Goal: Information Seeking & Learning: Learn about a topic

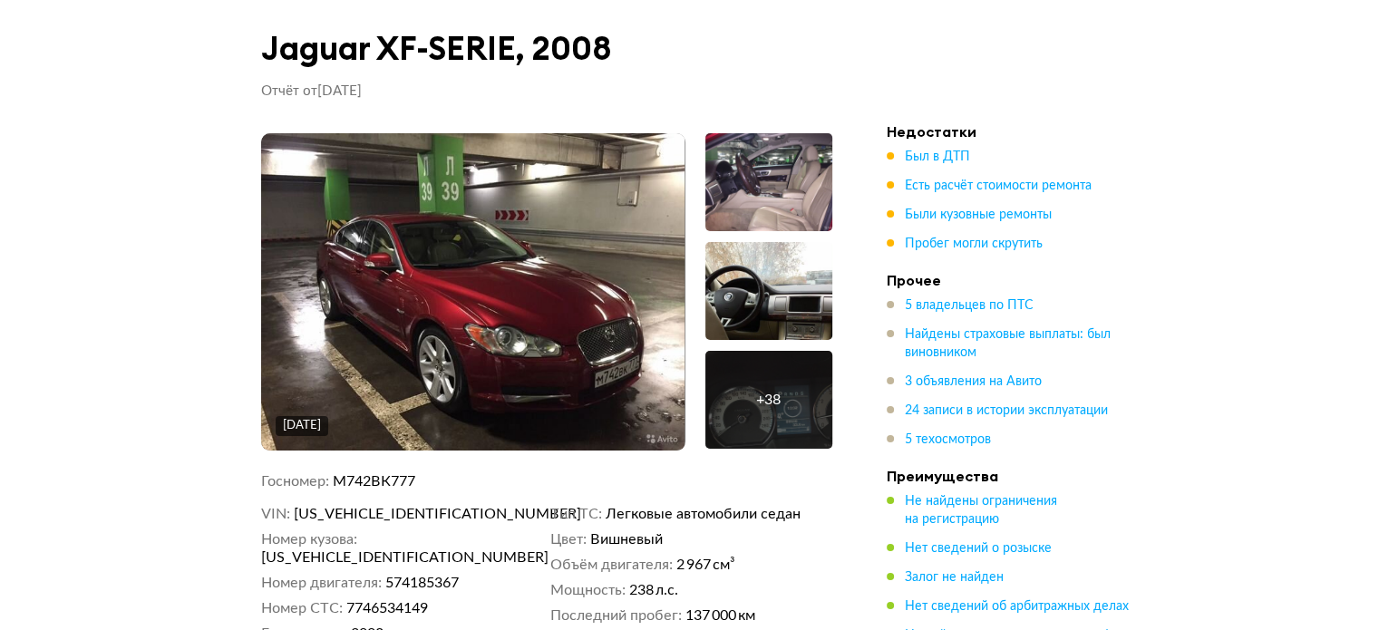
click at [769, 393] on div "+ 38" at bounding box center [768, 400] width 24 height 18
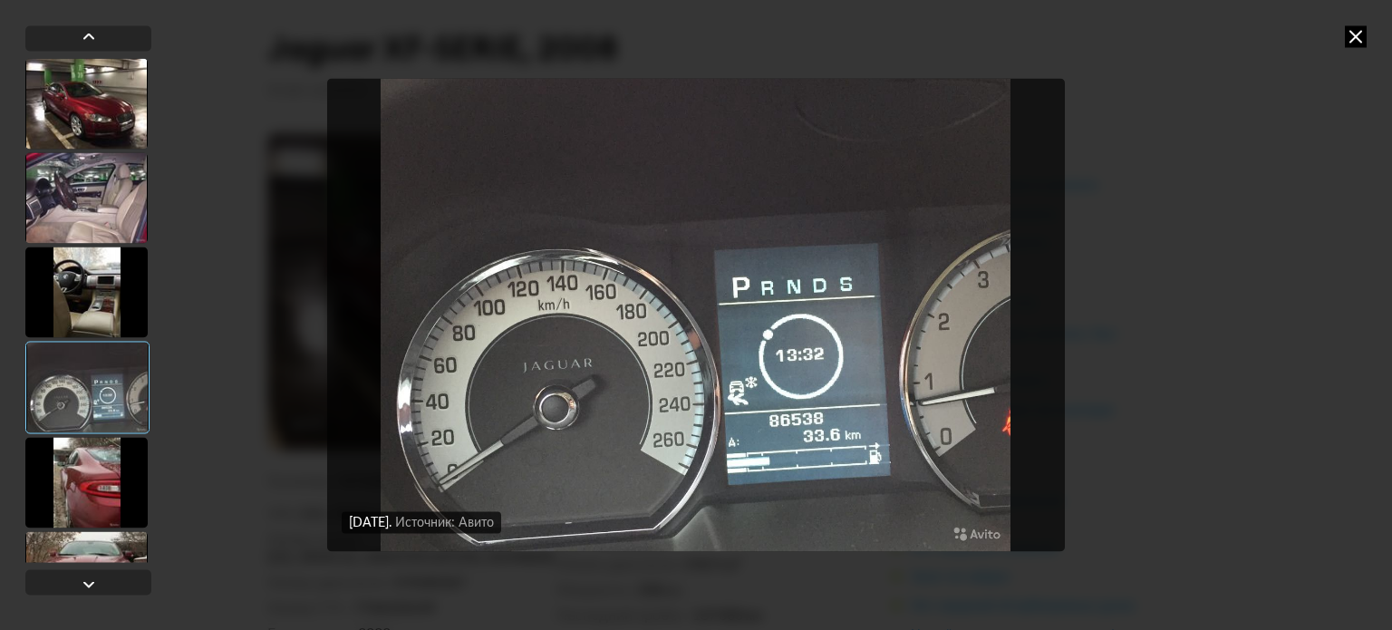
click at [85, 124] on div at bounding box center [86, 103] width 122 height 91
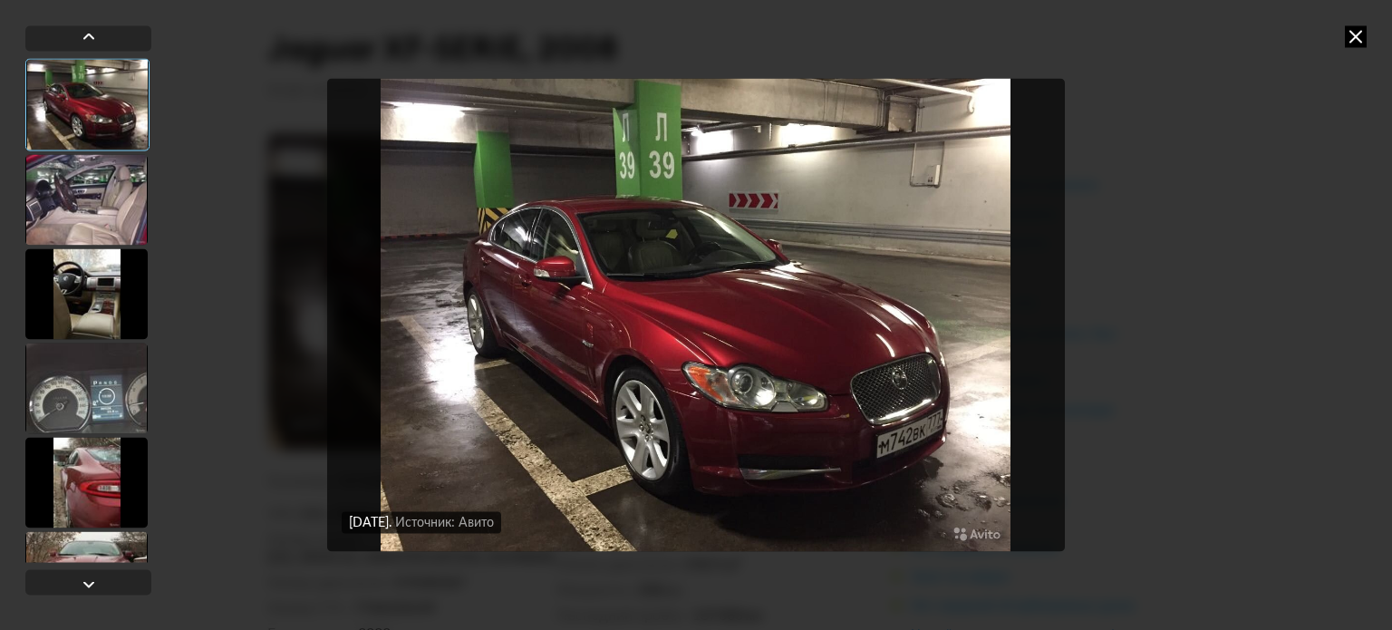
click at [99, 199] on div at bounding box center [86, 199] width 122 height 91
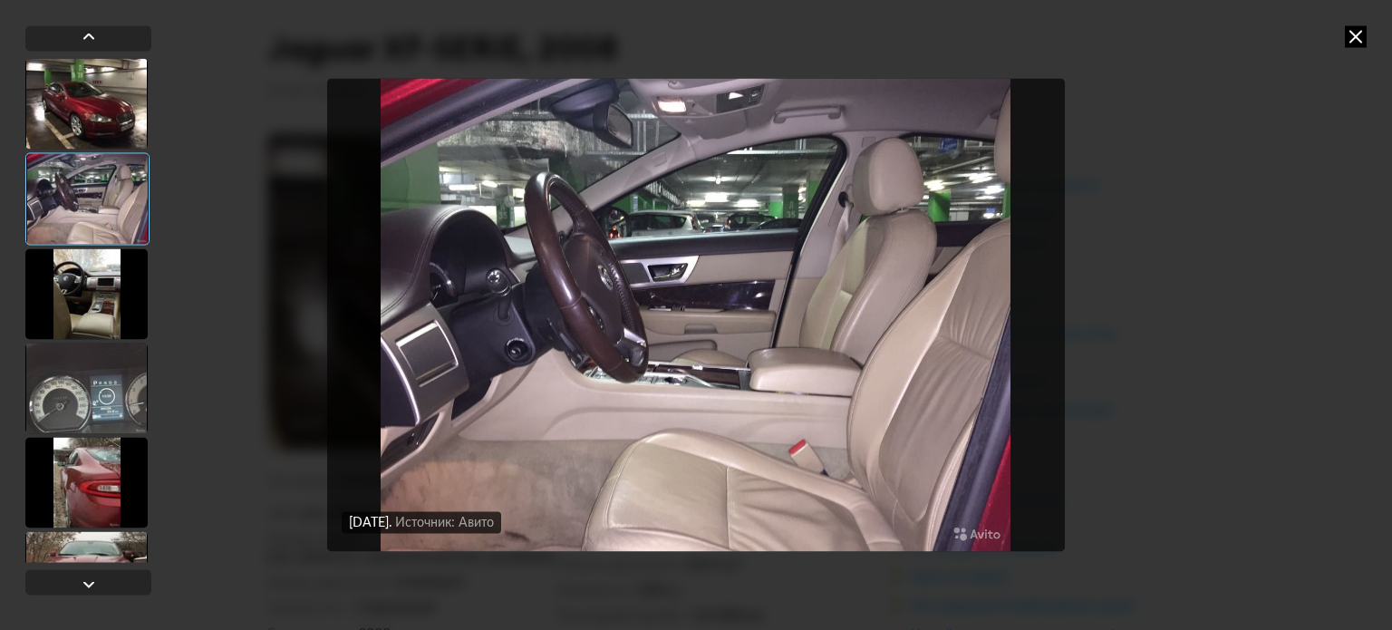
click at [99, 284] on div at bounding box center [86, 293] width 122 height 91
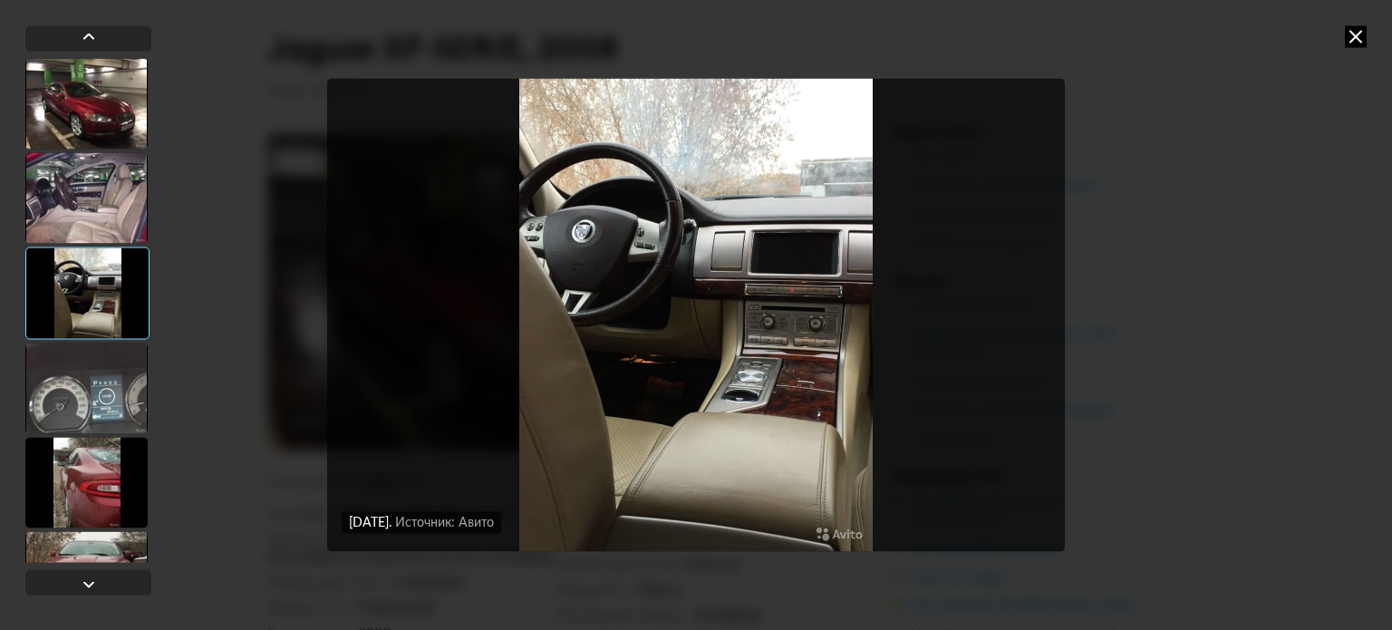
click at [91, 367] on div at bounding box center [86, 388] width 122 height 91
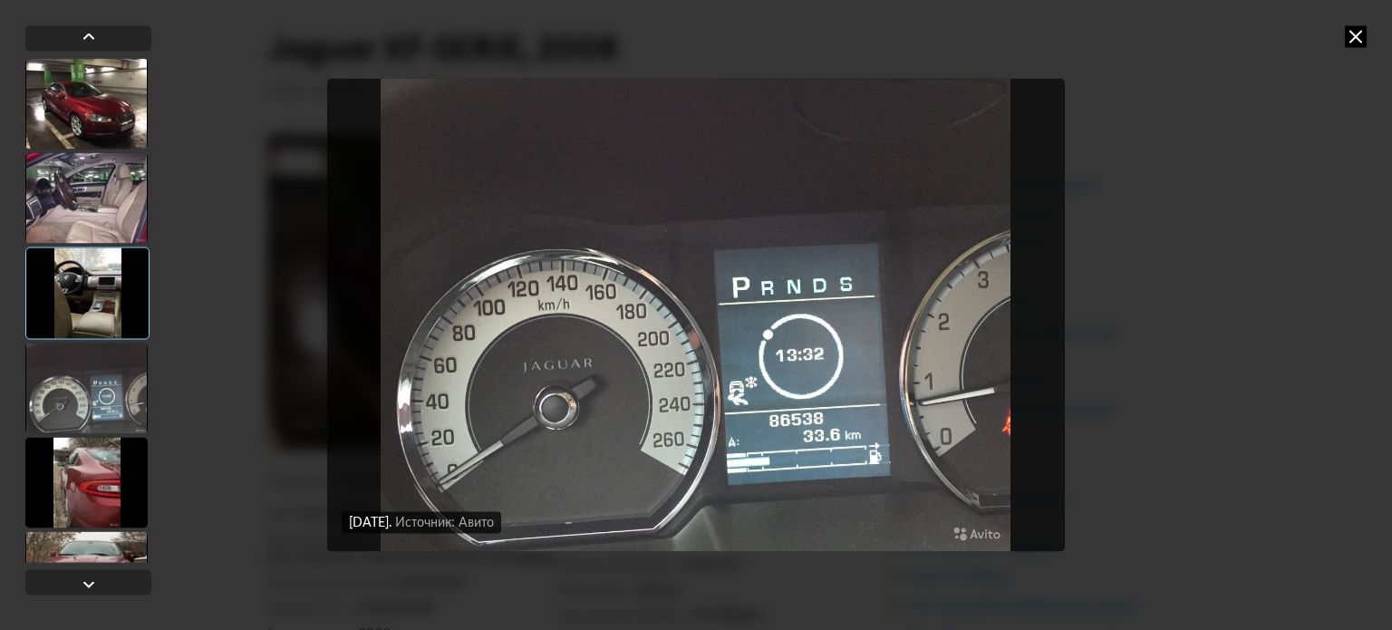
click at [109, 485] on div at bounding box center [86, 482] width 122 height 91
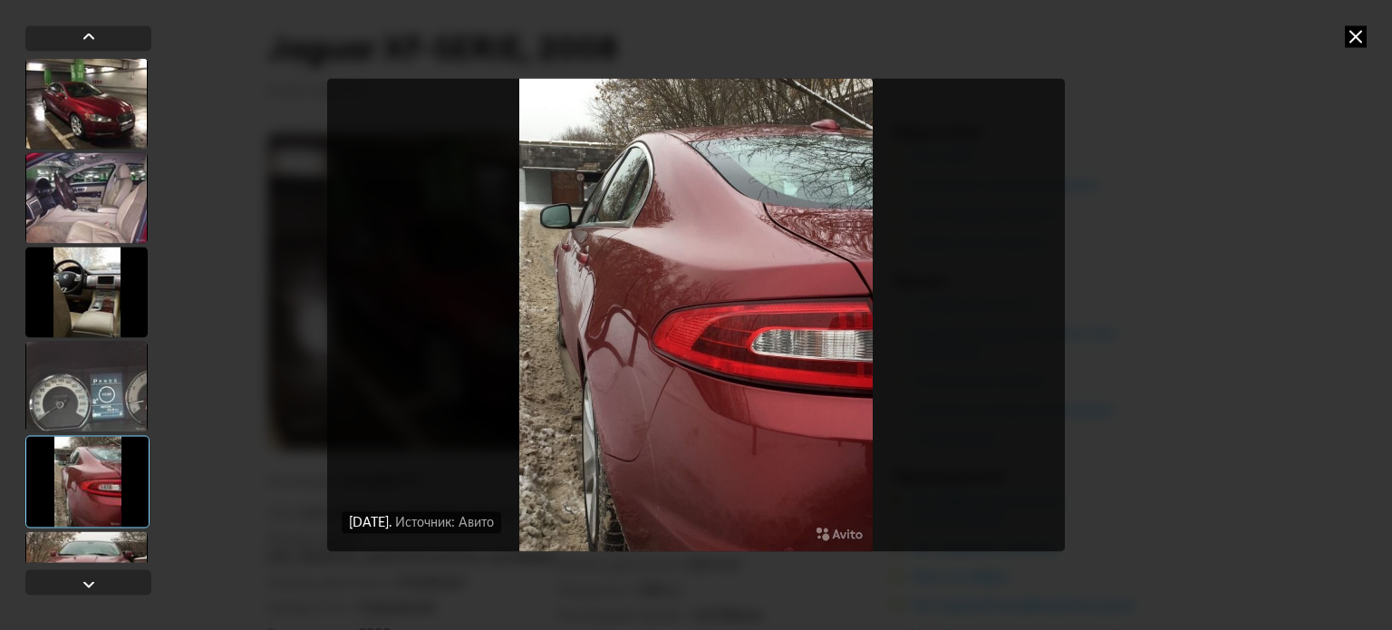
click at [92, 550] on div at bounding box center [86, 576] width 122 height 91
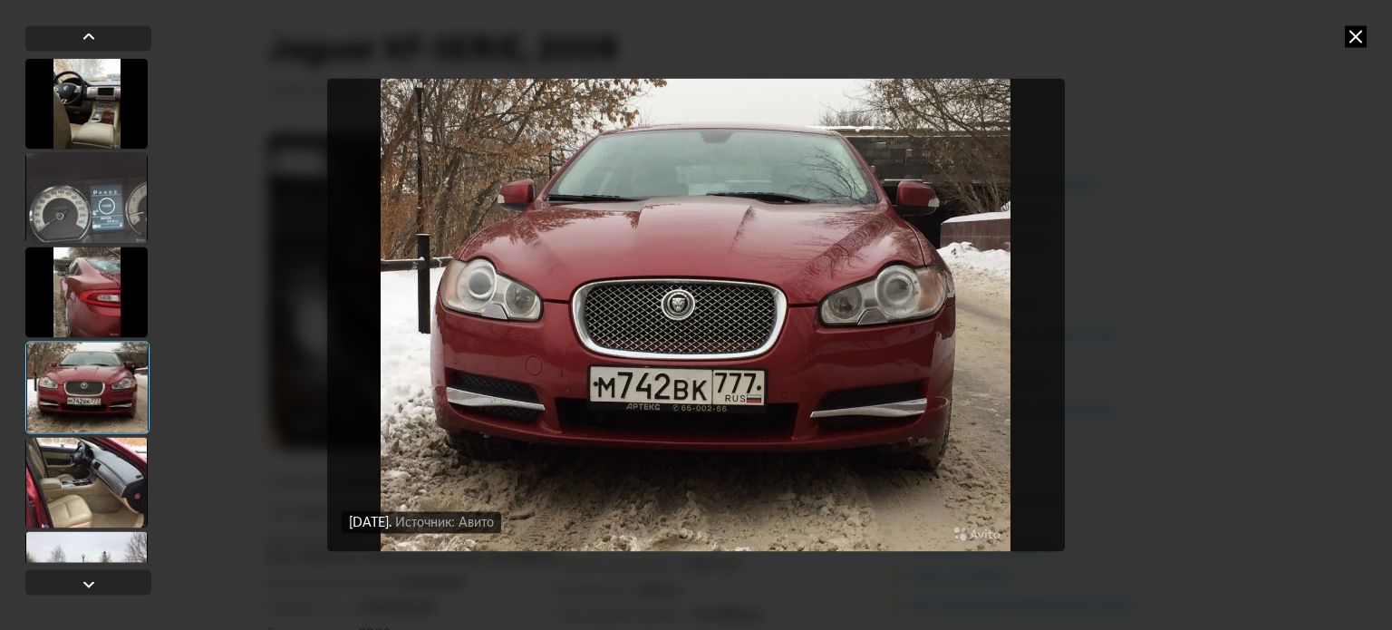
scroll to position [272, 0]
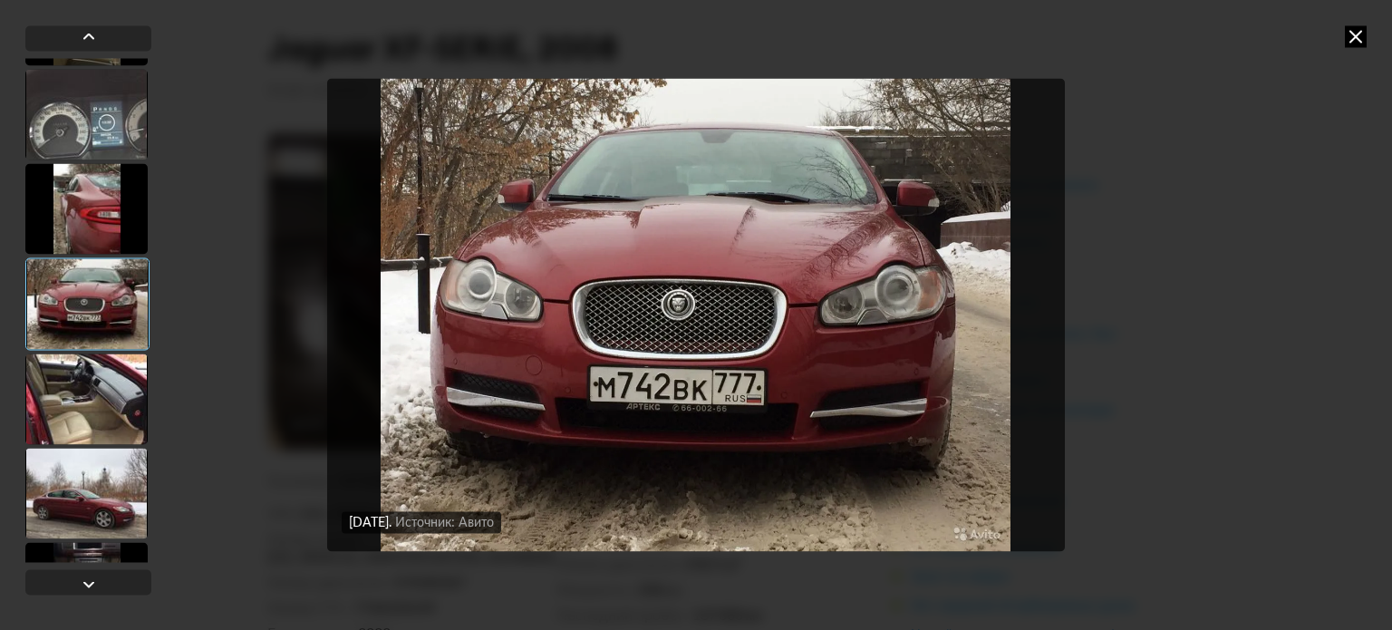
click at [92, 387] on div at bounding box center [86, 399] width 122 height 91
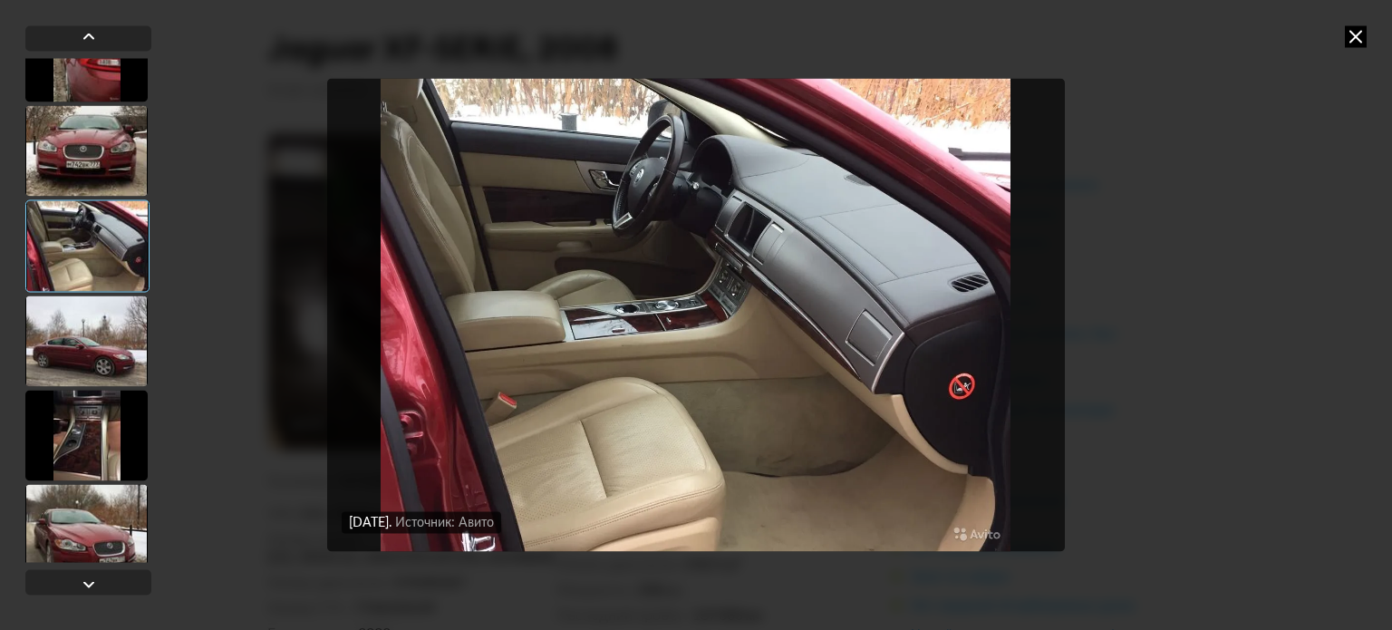
scroll to position [453, 0]
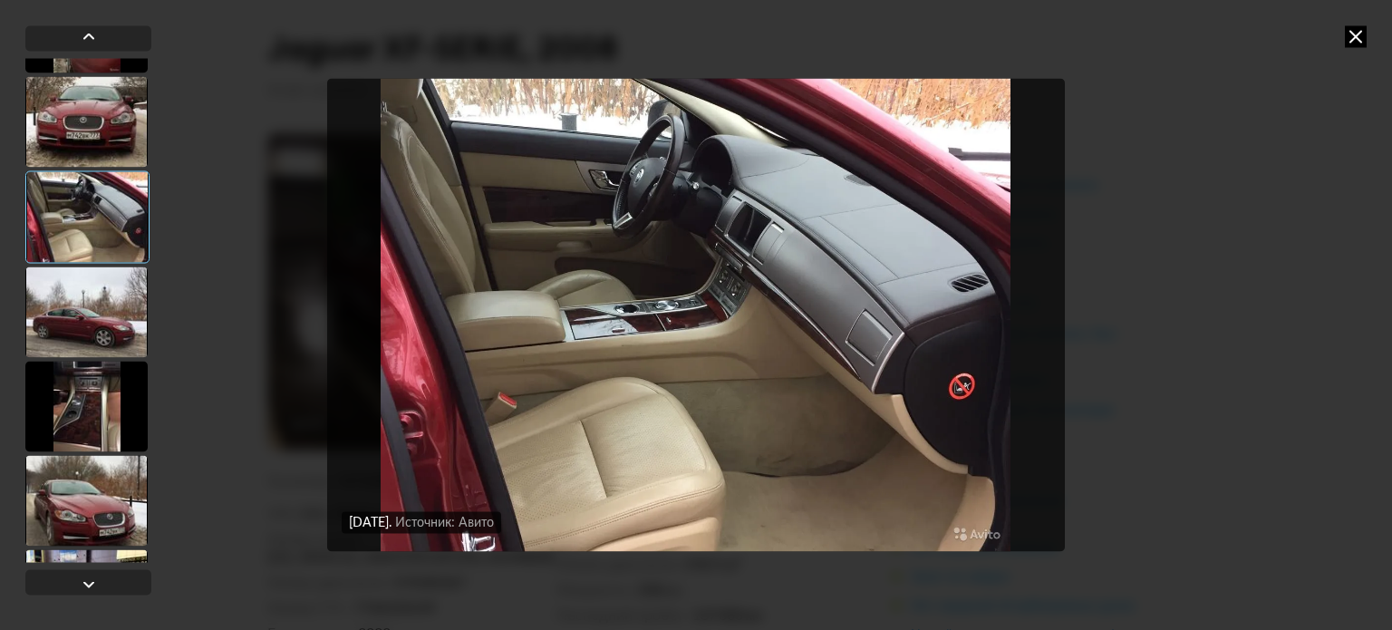
click at [116, 82] on div at bounding box center [86, 121] width 122 height 91
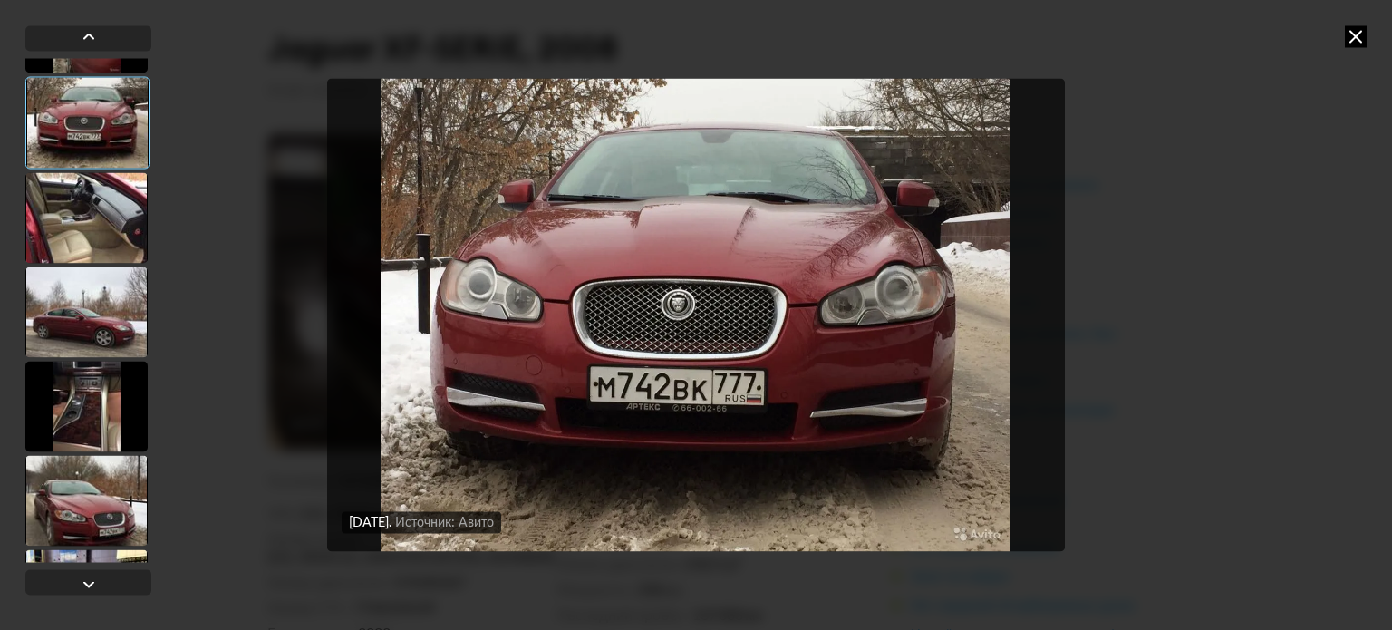
click at [80, 326] on div at bounding box center [86, 312] width 122 height 91
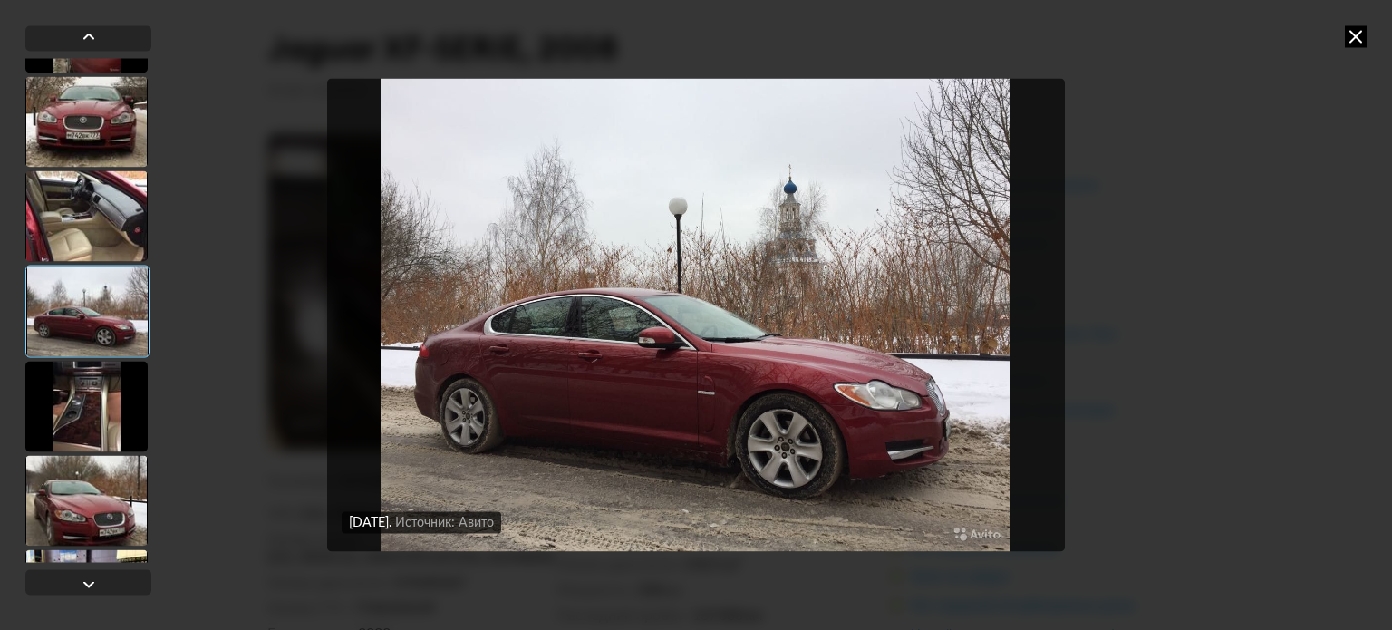
click at [90, 402] on div at bounding box center [86, 406] width 122 height 91
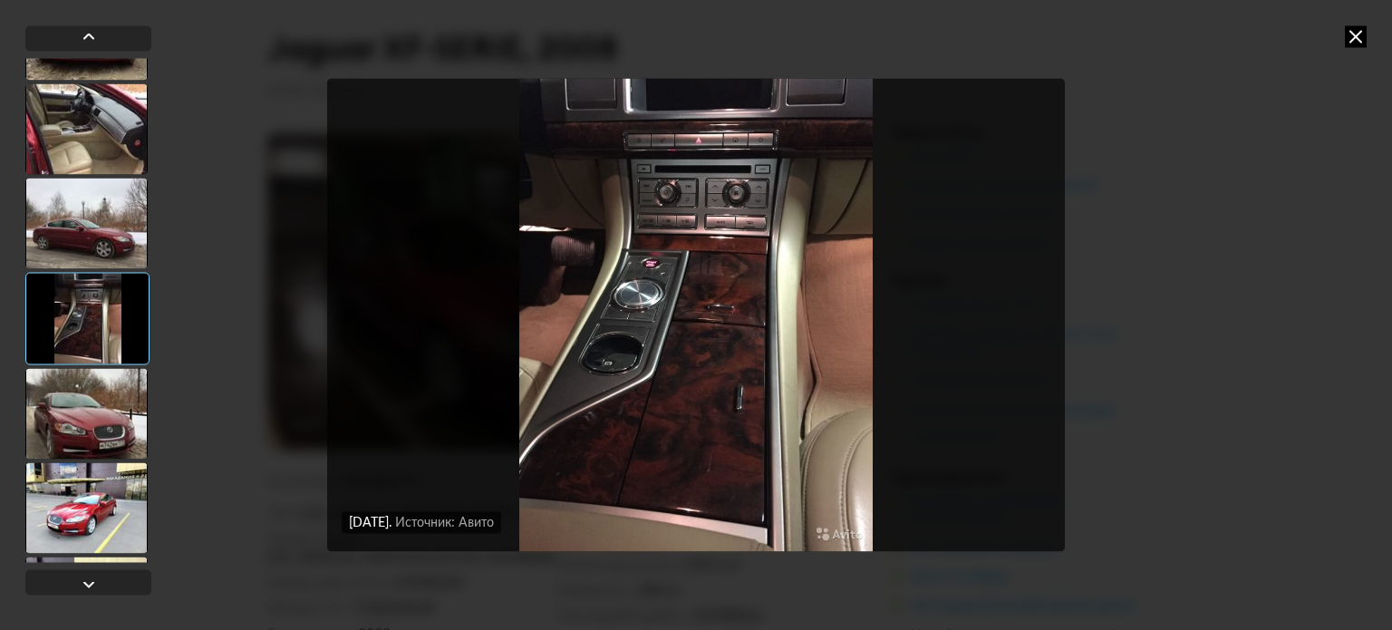
scroll to position [544, 0]
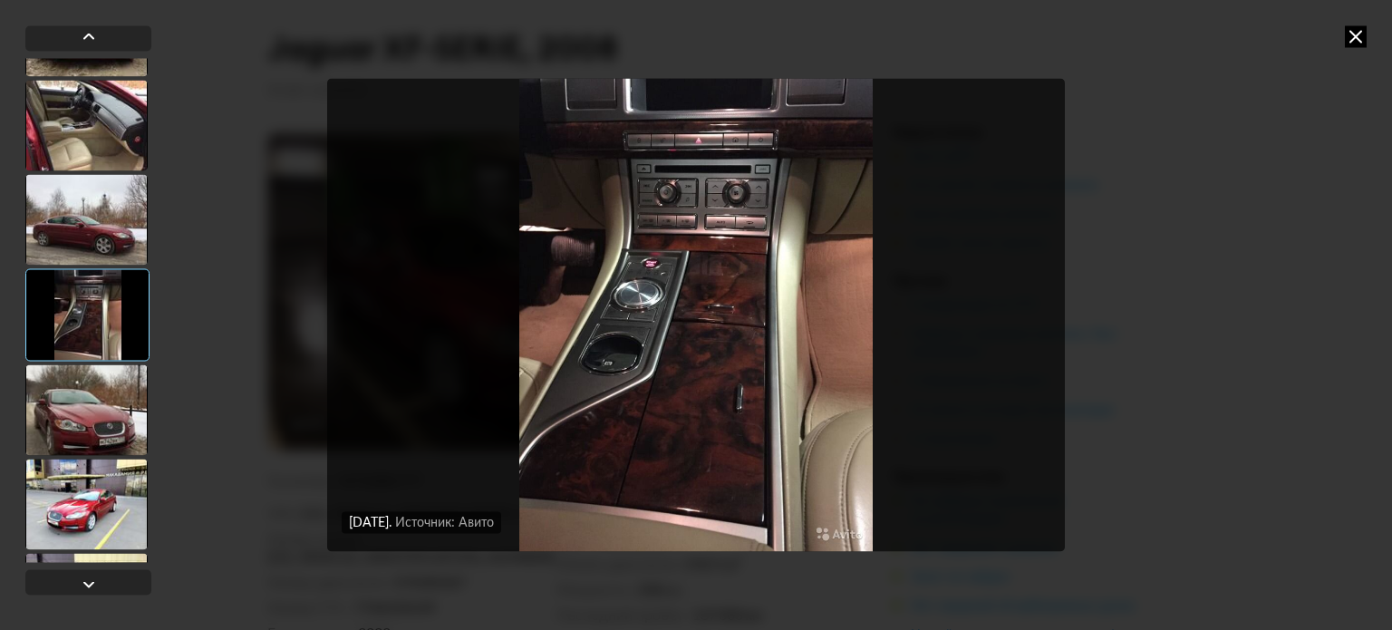
click at [97, 390] on div at bounding box center [86, 409] width 122 height 91
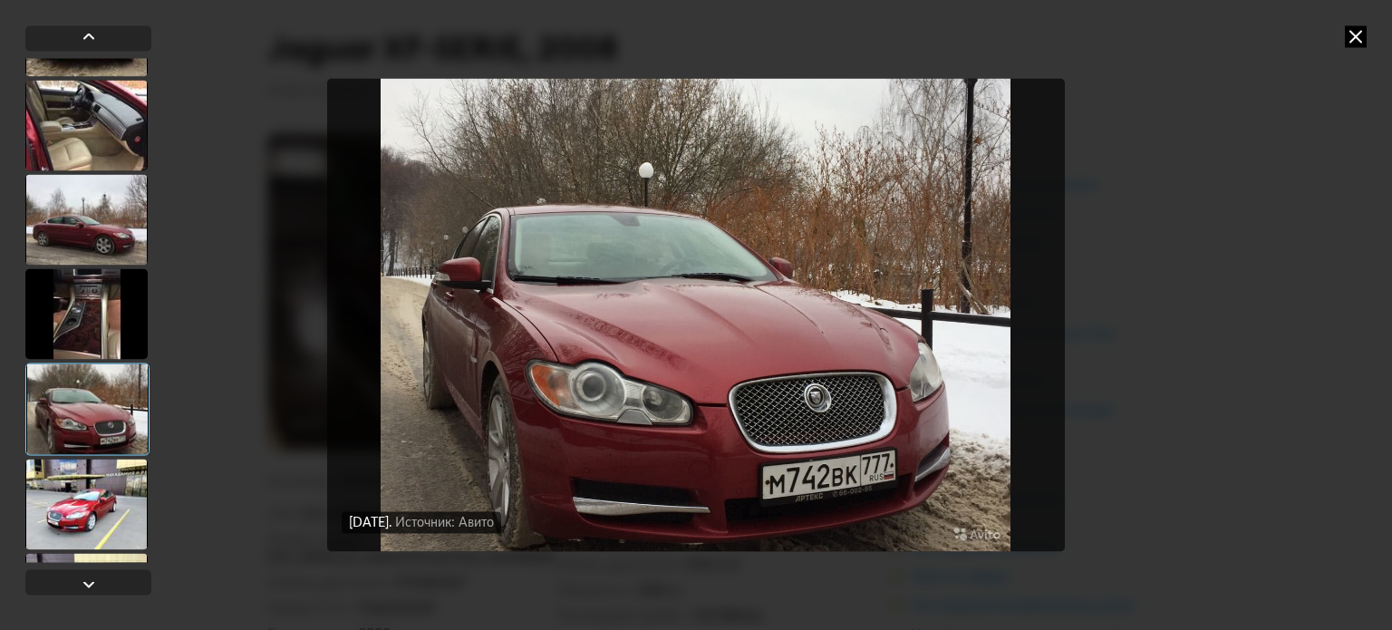
click at [92, 499] on div at bounding box center [86, 504] width 122 height 91
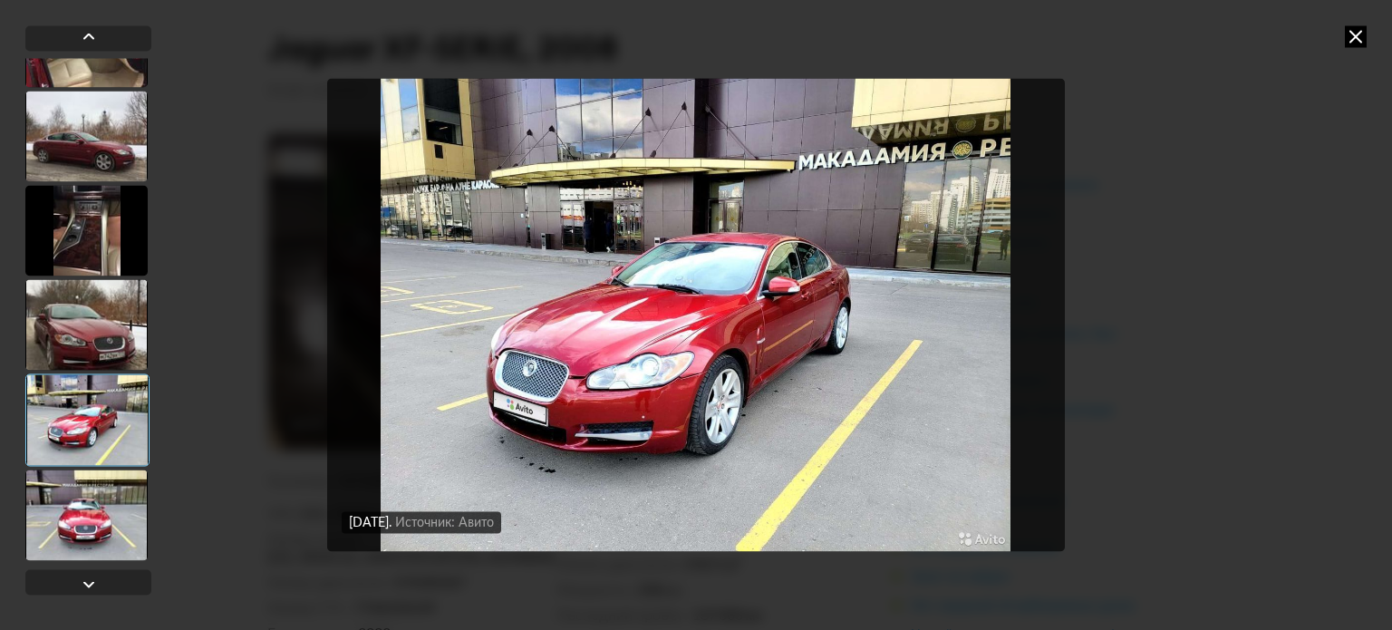
scroll to position [635, 0]
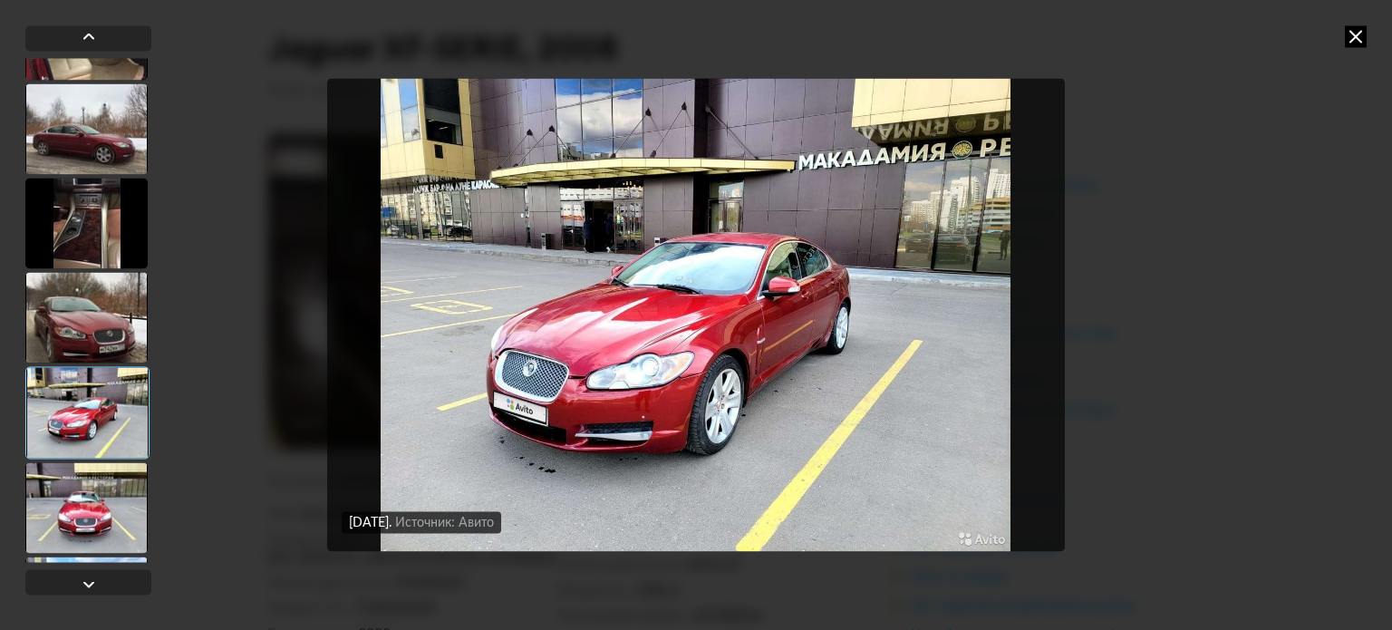
click at [115, 421] on div at bounding box center [87, 412] width 124 height 92
click at [87, 493] on div at bounding box center [86, 507] width 122 height 91
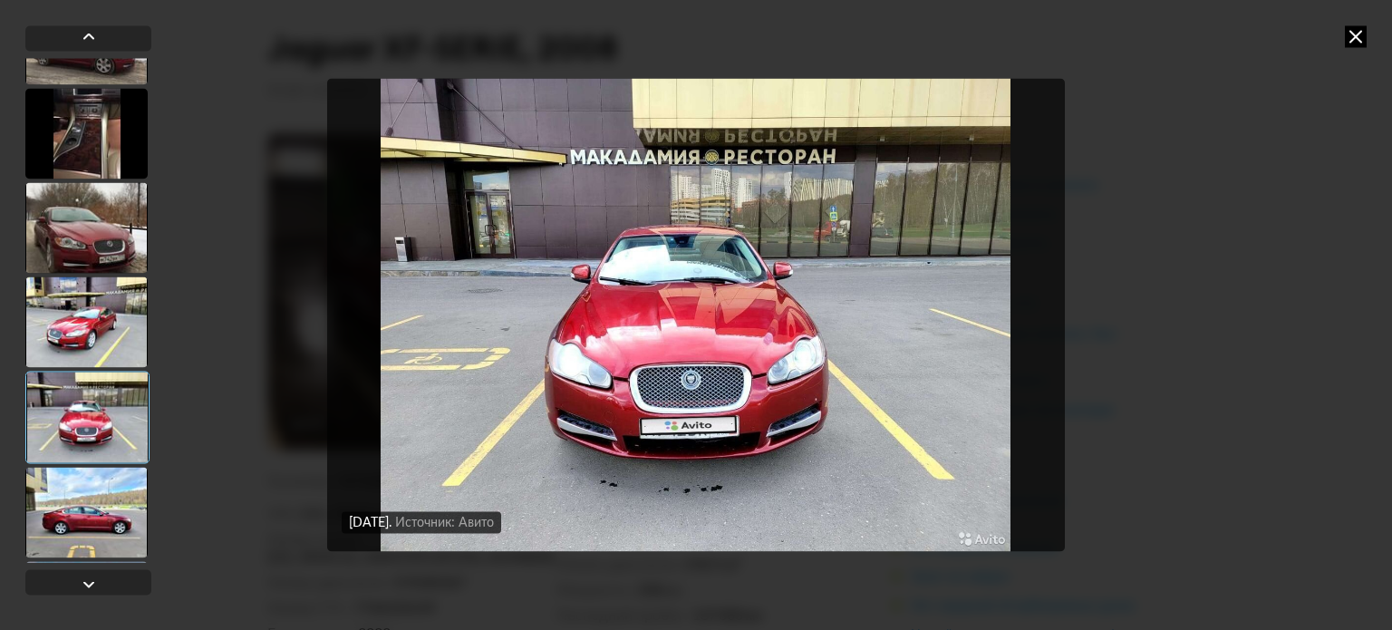
scroll to position [725, 0]
click at [87, 491] on div at bounding box center [86, 511] width 122 height 91
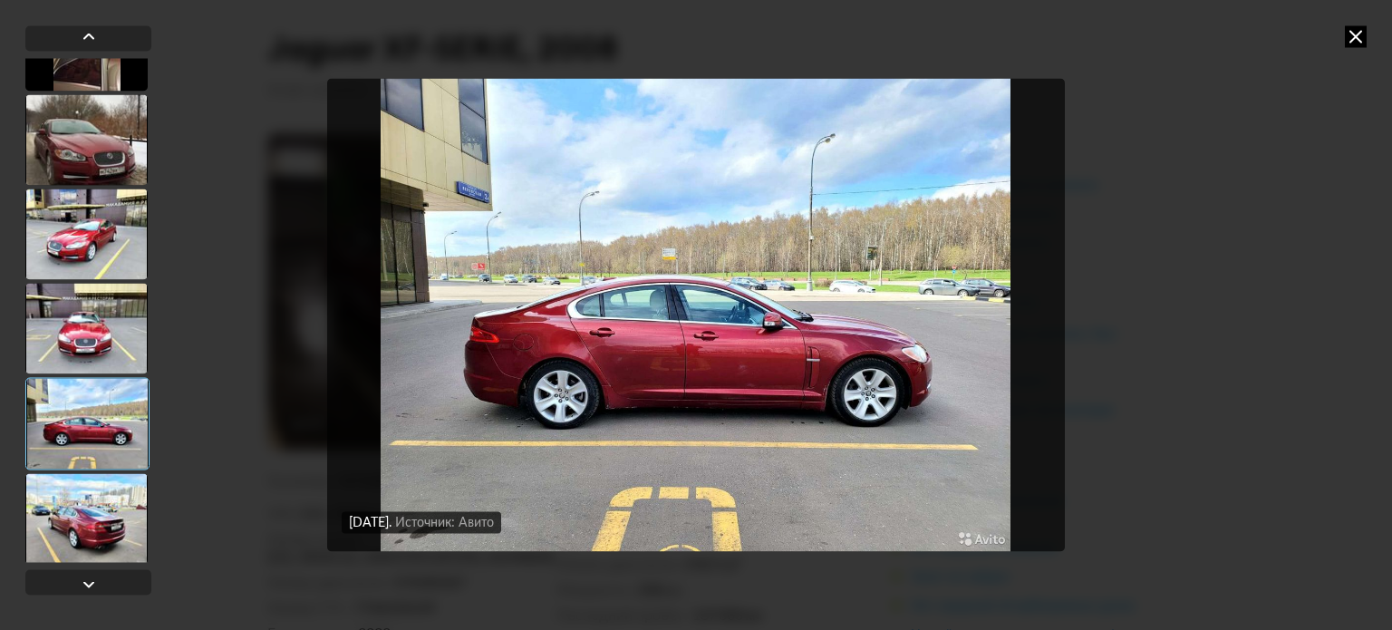
scroll to position [816, 0]
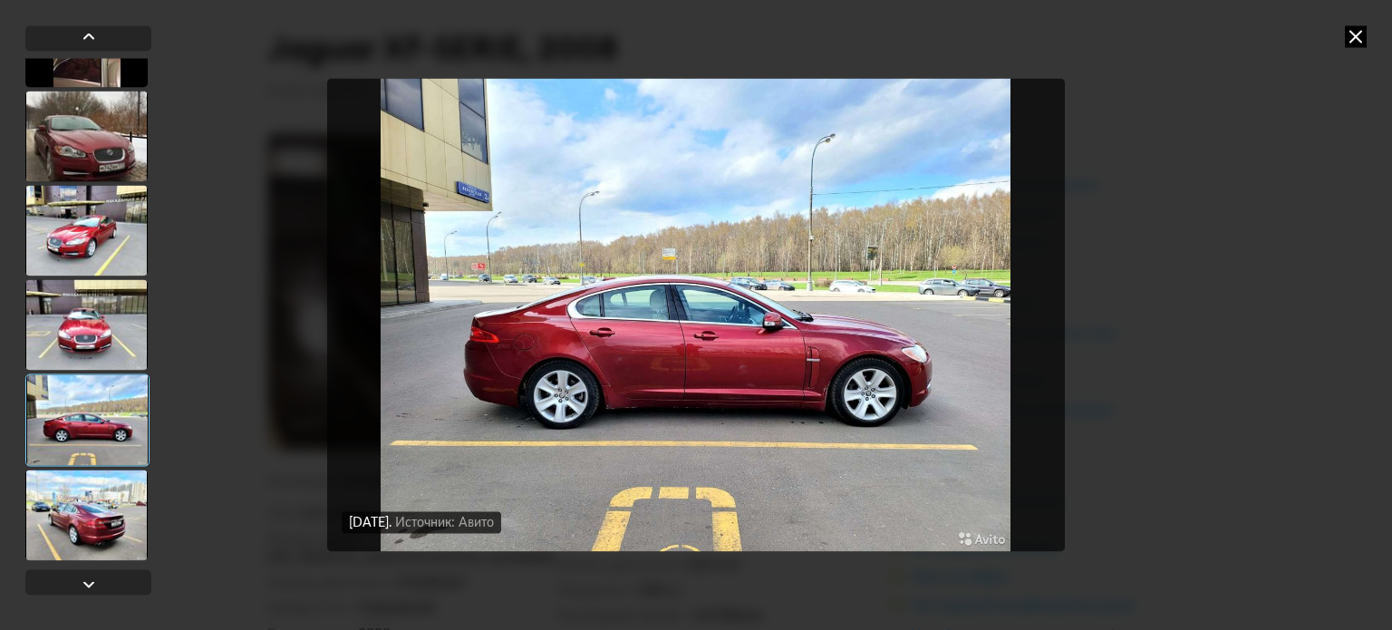
click at [87, 491] on div at bounding box center [86, 515] width 122 height 91
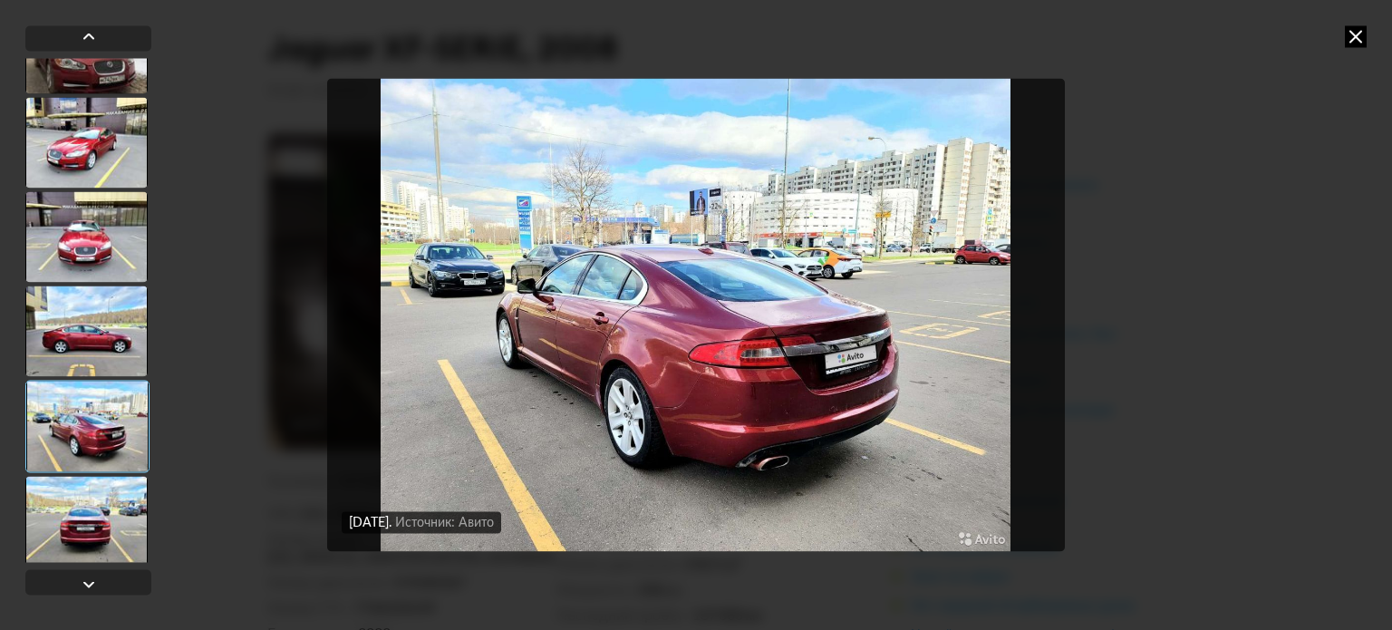
scroll to position [906, 0]
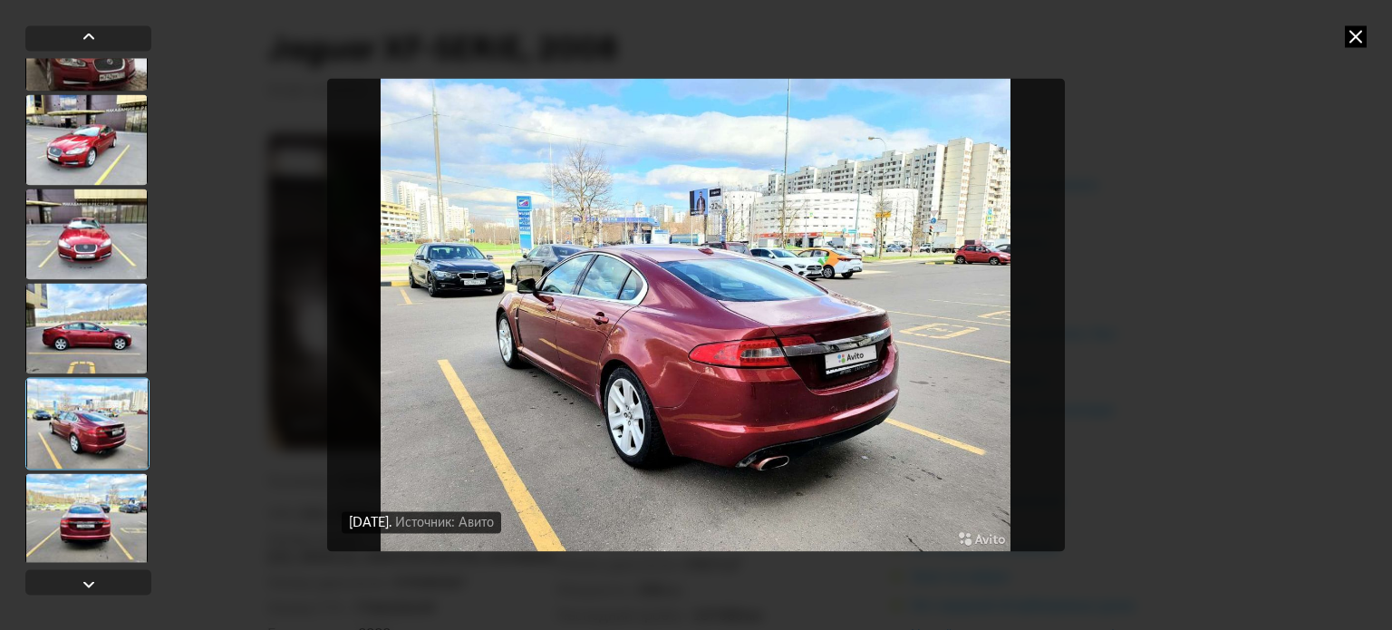
click at [87, 491] on div at bounding box center [86, 518] width 122 height 91
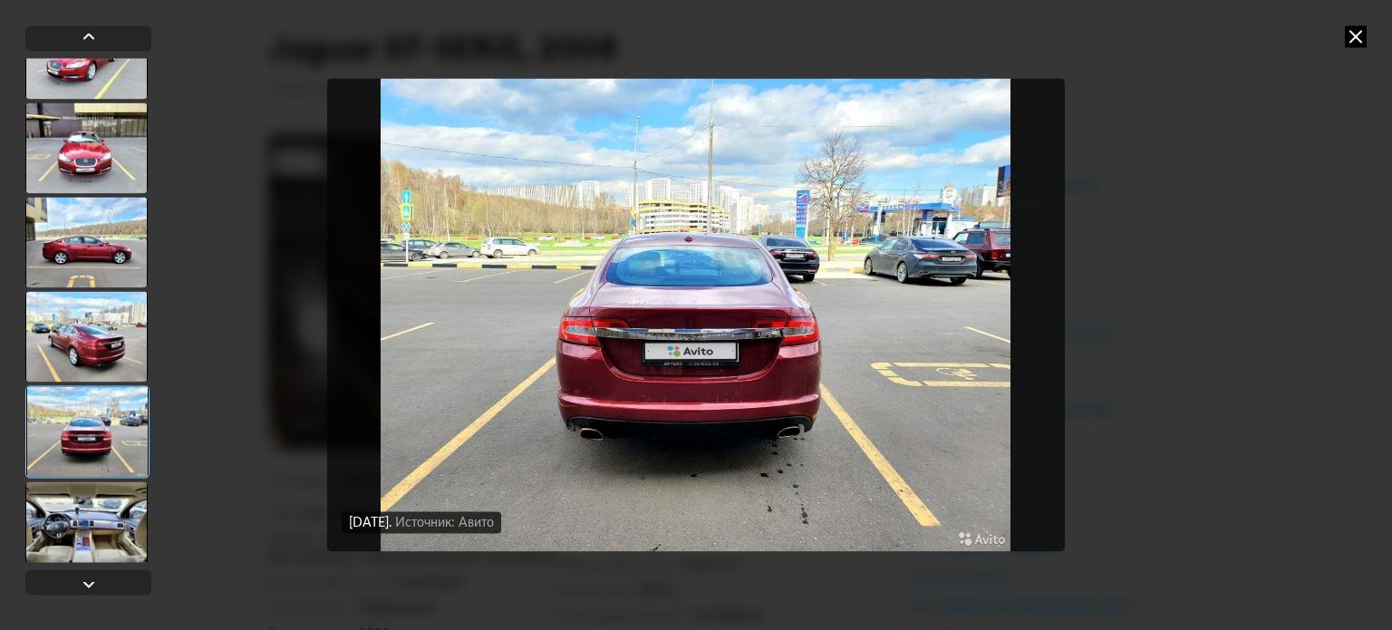
scroll to position [997, 0]
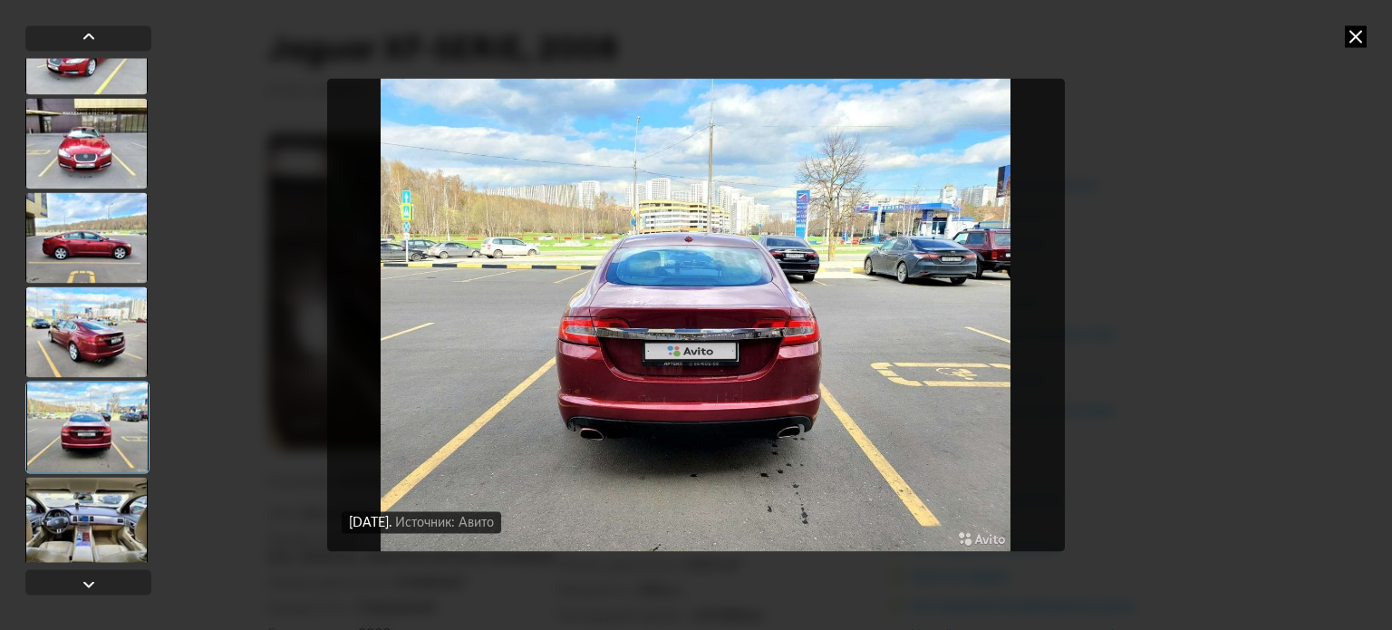
click at [87, 490] on div at bounding box center [86, 522] width 122 height 91
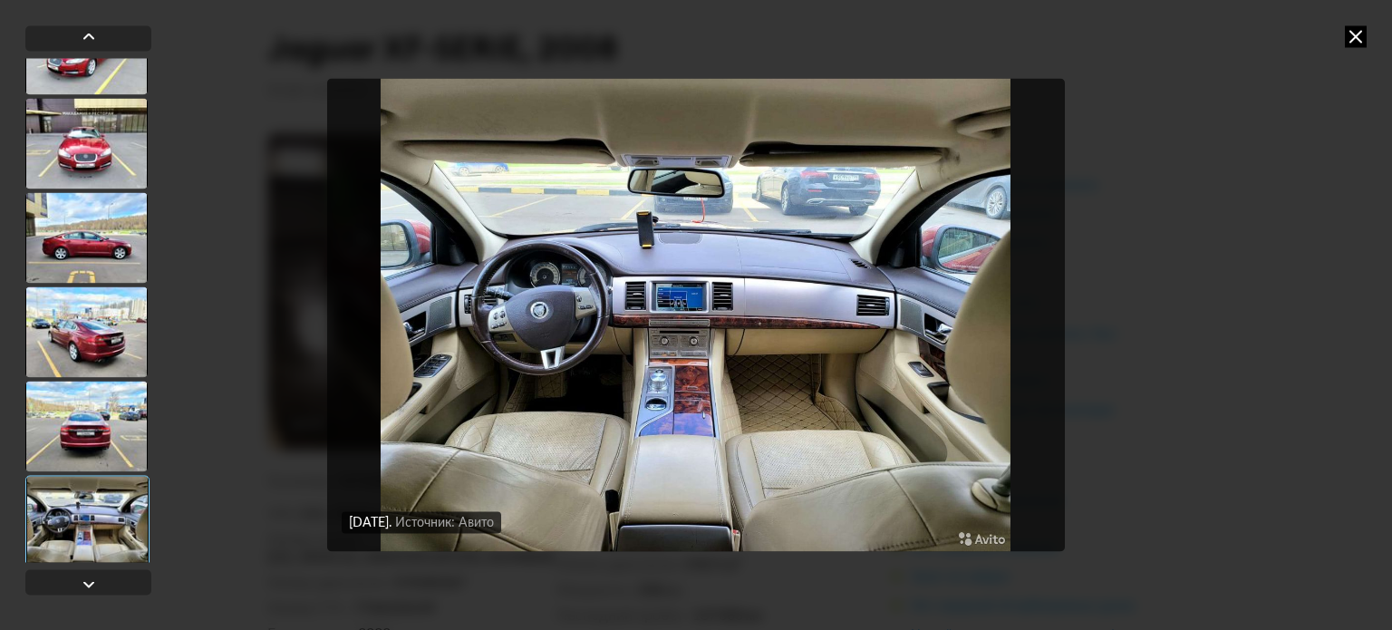
scroll to position [1088, 0]
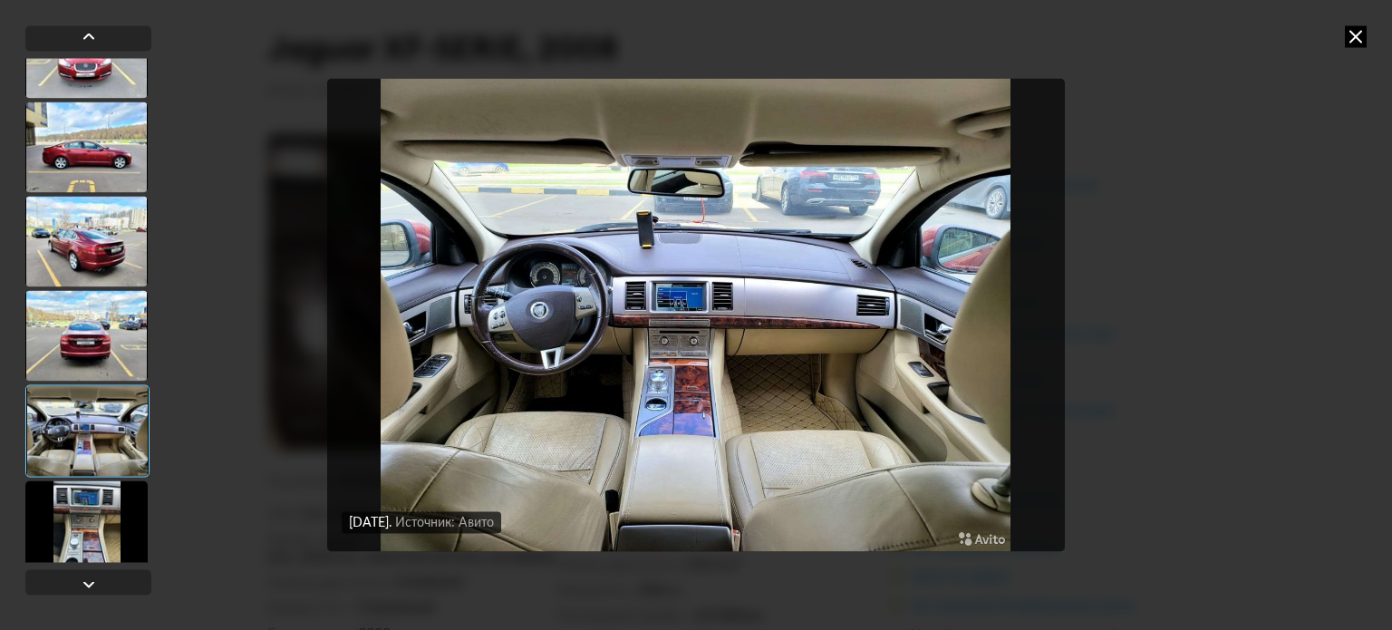
click at [87, 489] on div at bounding box center [86, 525] width 122 height 91
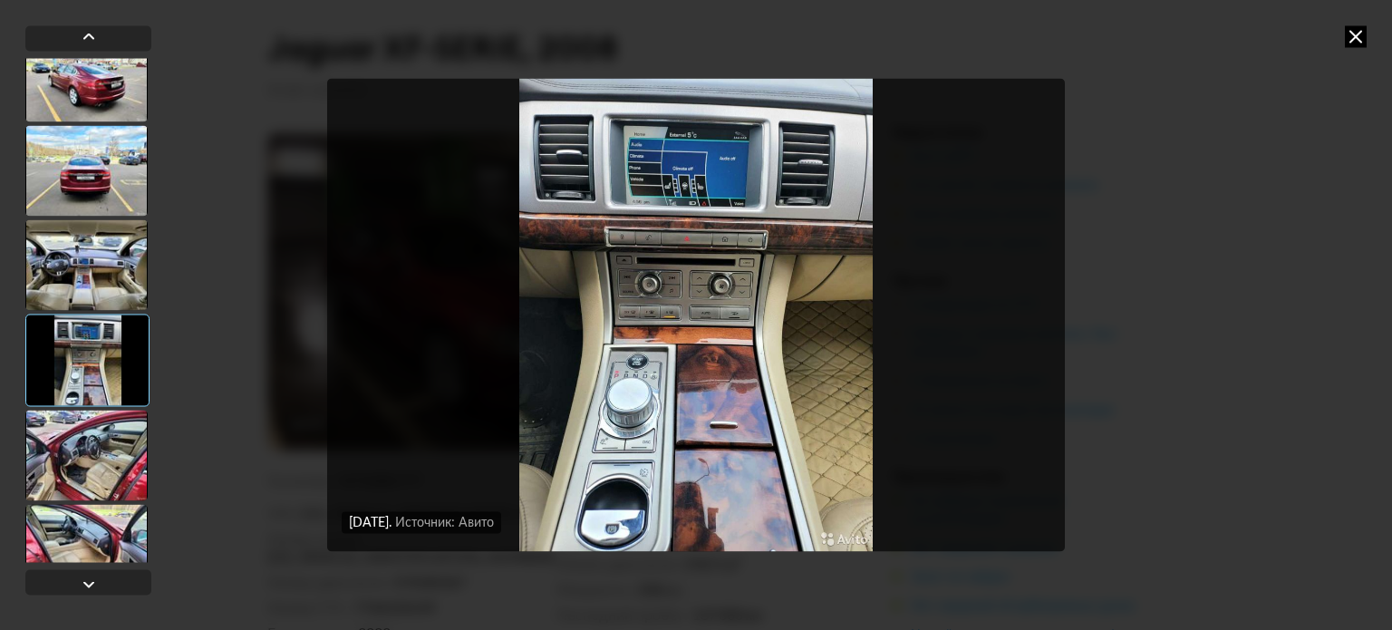
scroll to position [1269, 0]
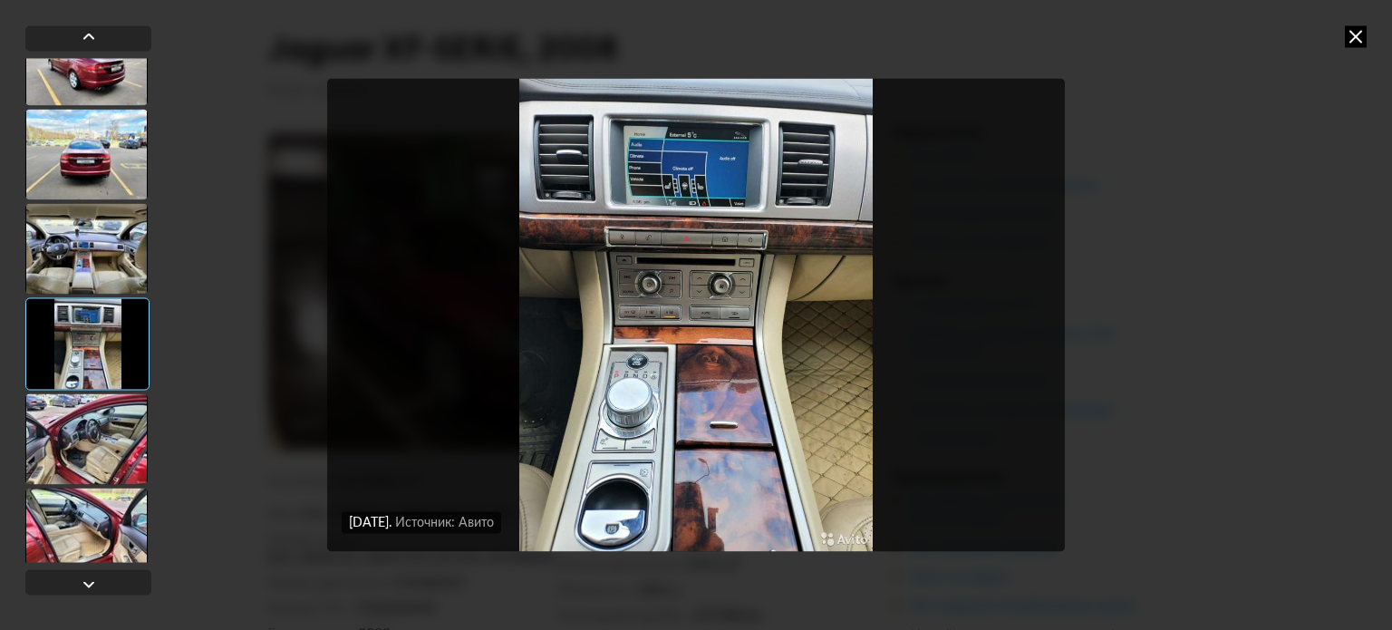
click at [120, 443] on div at bounding box center [86, 438] width 122 height 91
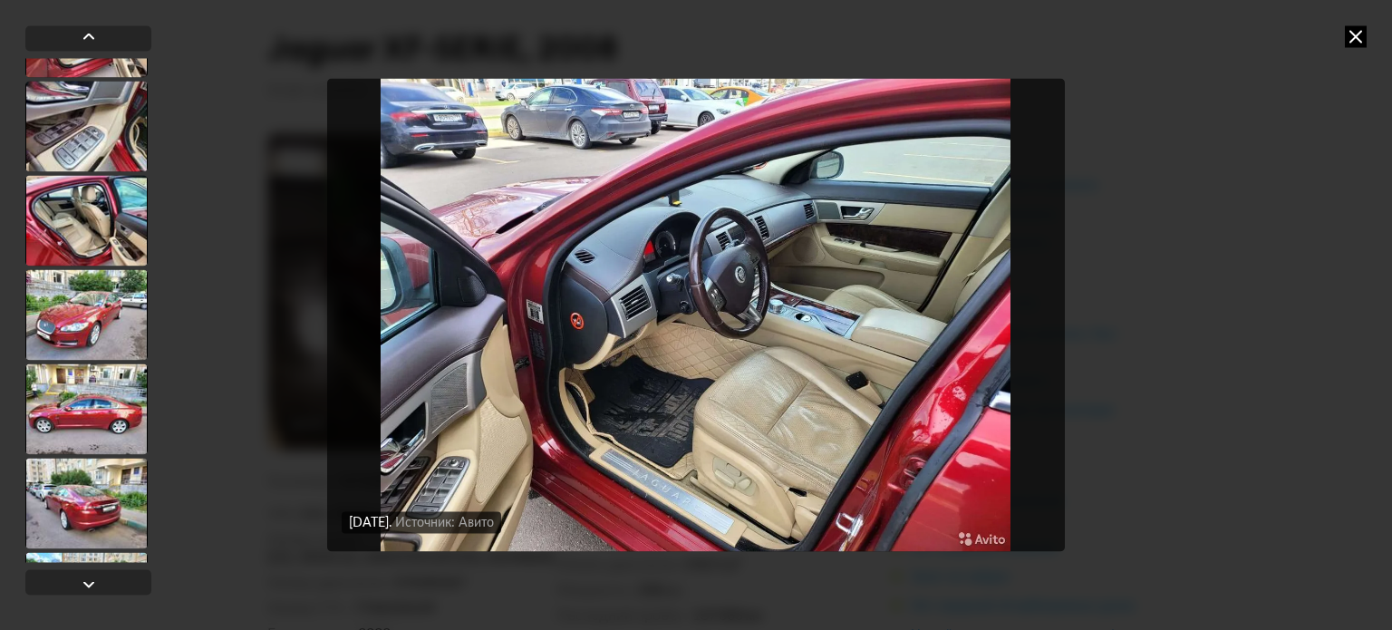
scroll to position [1813, 0]
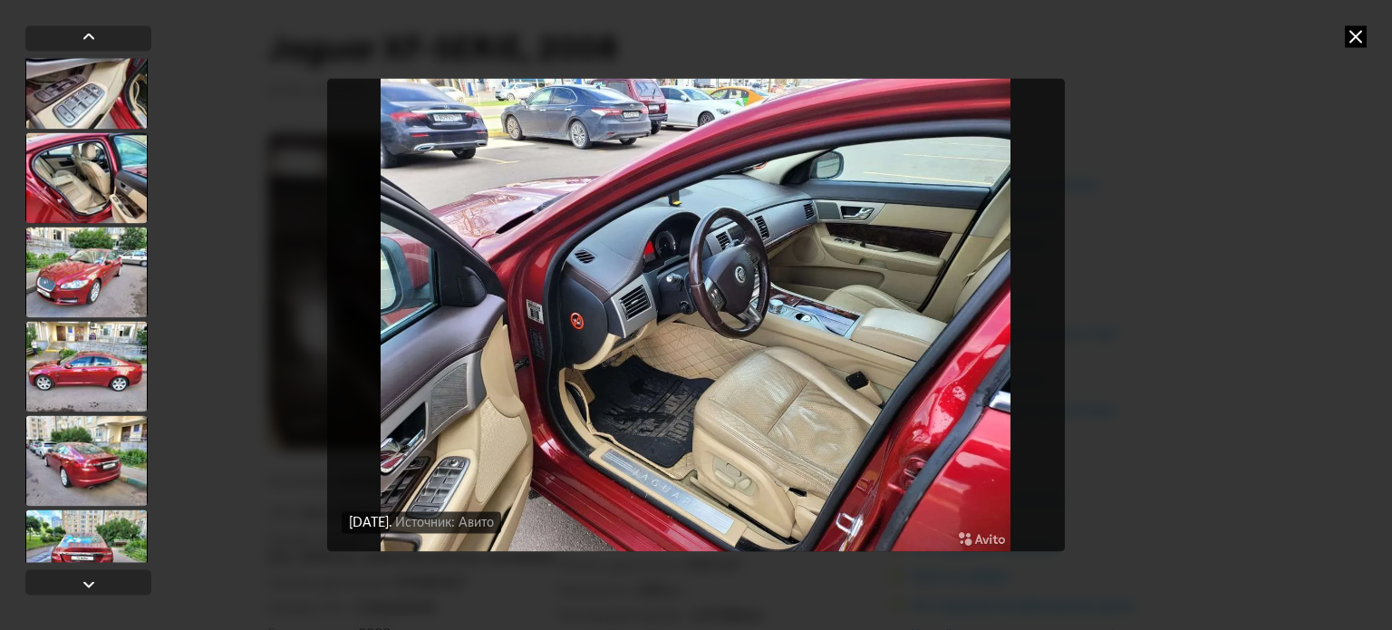
click at [93, 247] on div at bounding box center [86, 272] width 122 height 91
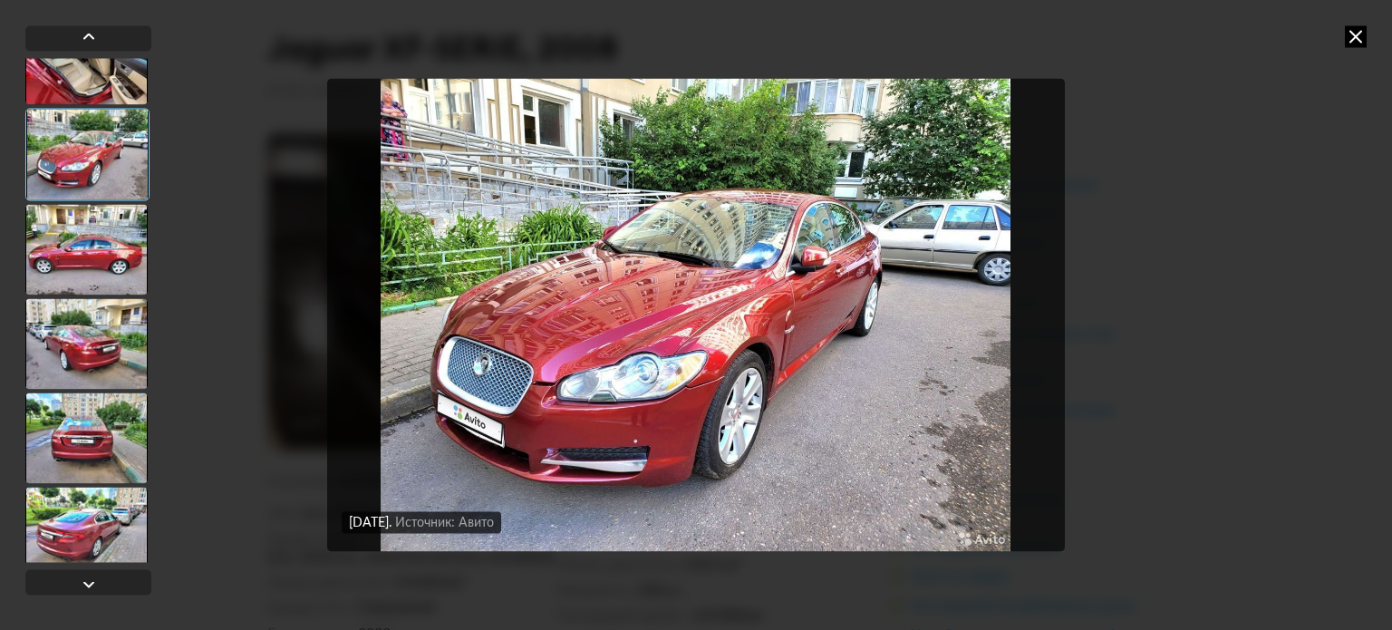
scroll to position [1992, 0]
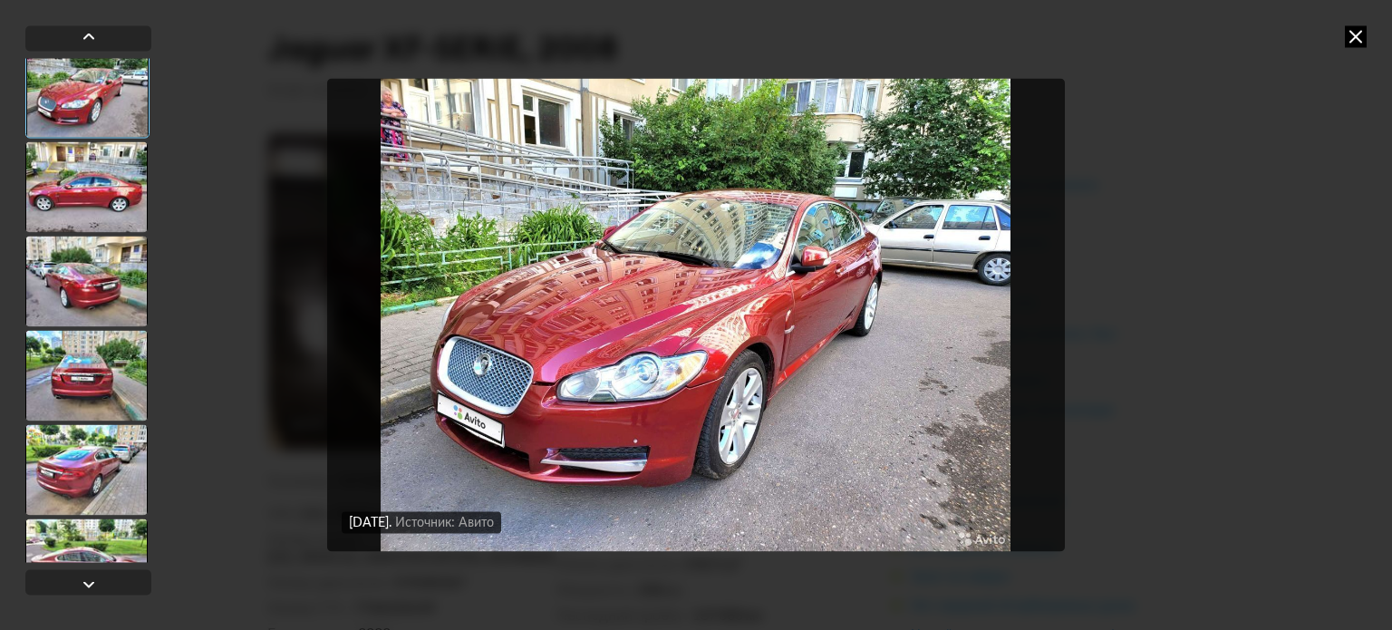
click at [101, 234] on div at bounding box center [88, 310] width 126 height 504
click at [110, 278] on div at bounding box center [86, 281] width 122 height 91
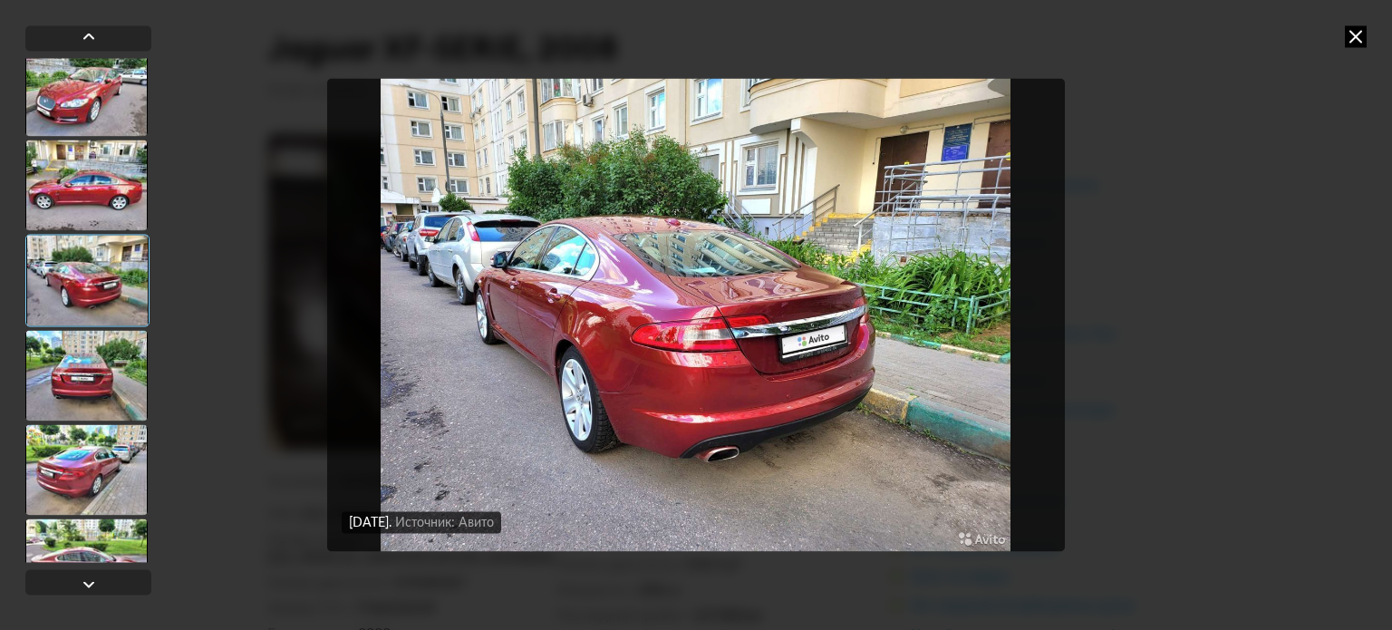
click at [111, 368] on div at bounding box center [86, 375] width 122 height 91
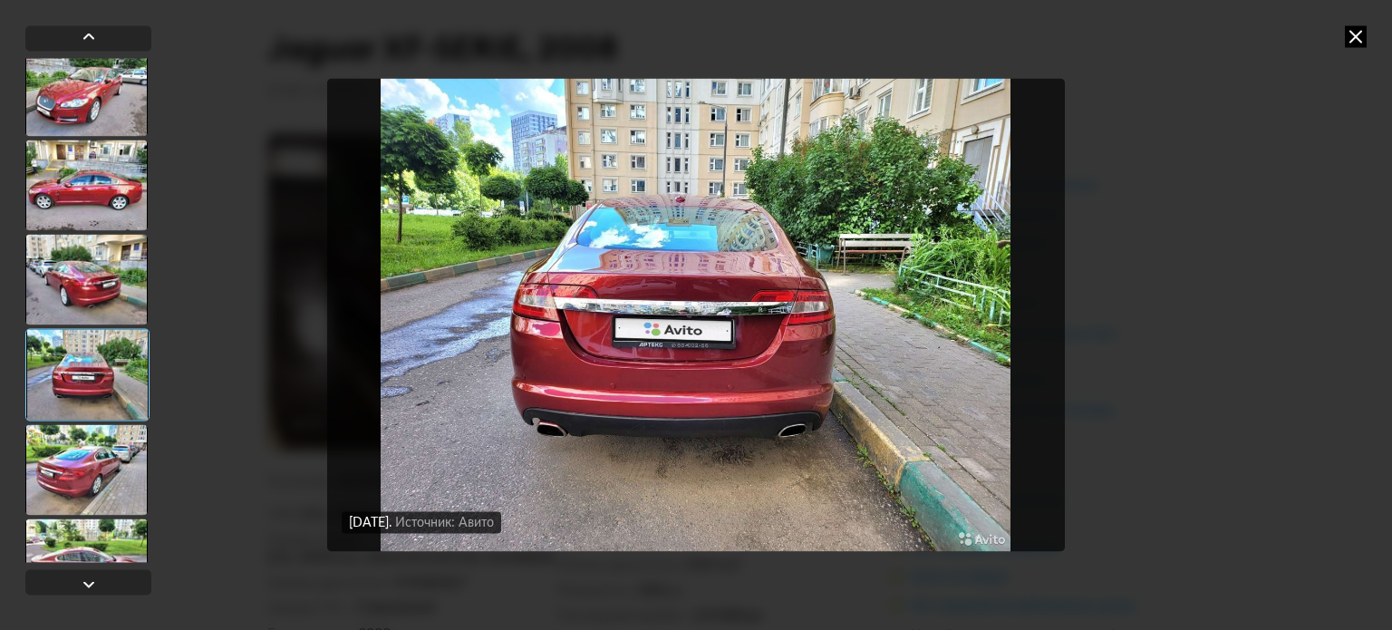
click at [125, 450] on div at bounding box center [86, 469] width 122 height 91
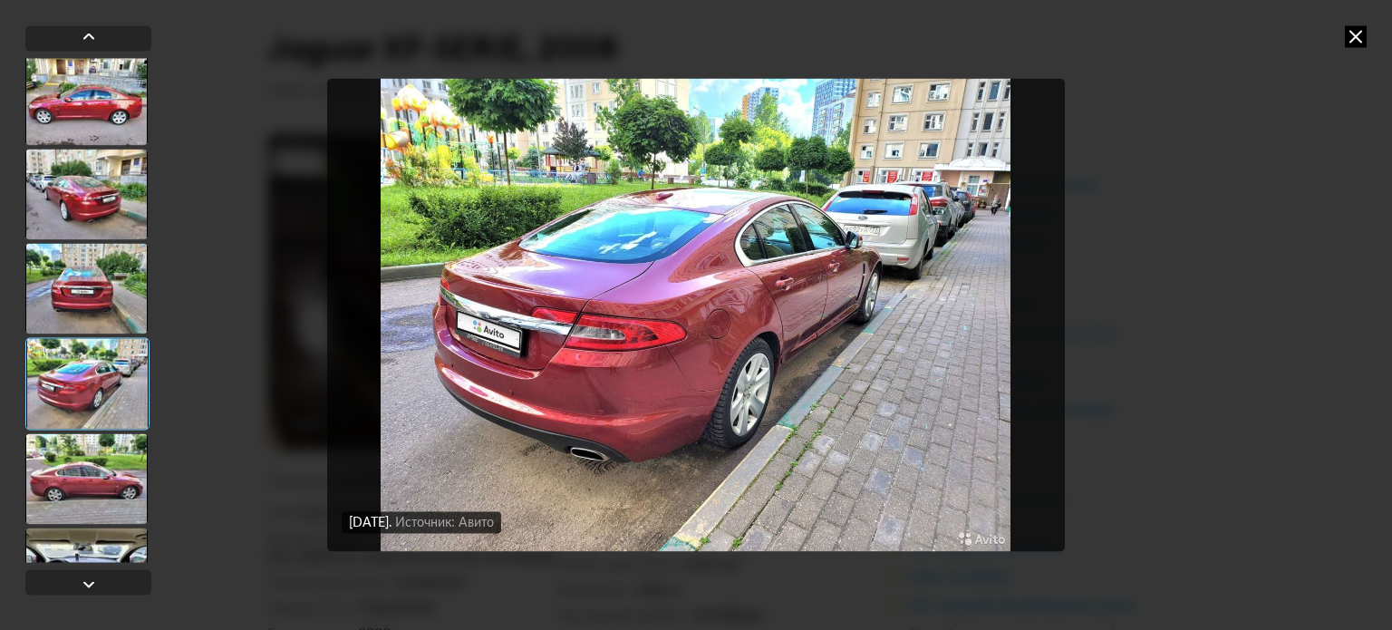
scroll to position [2083, 0]
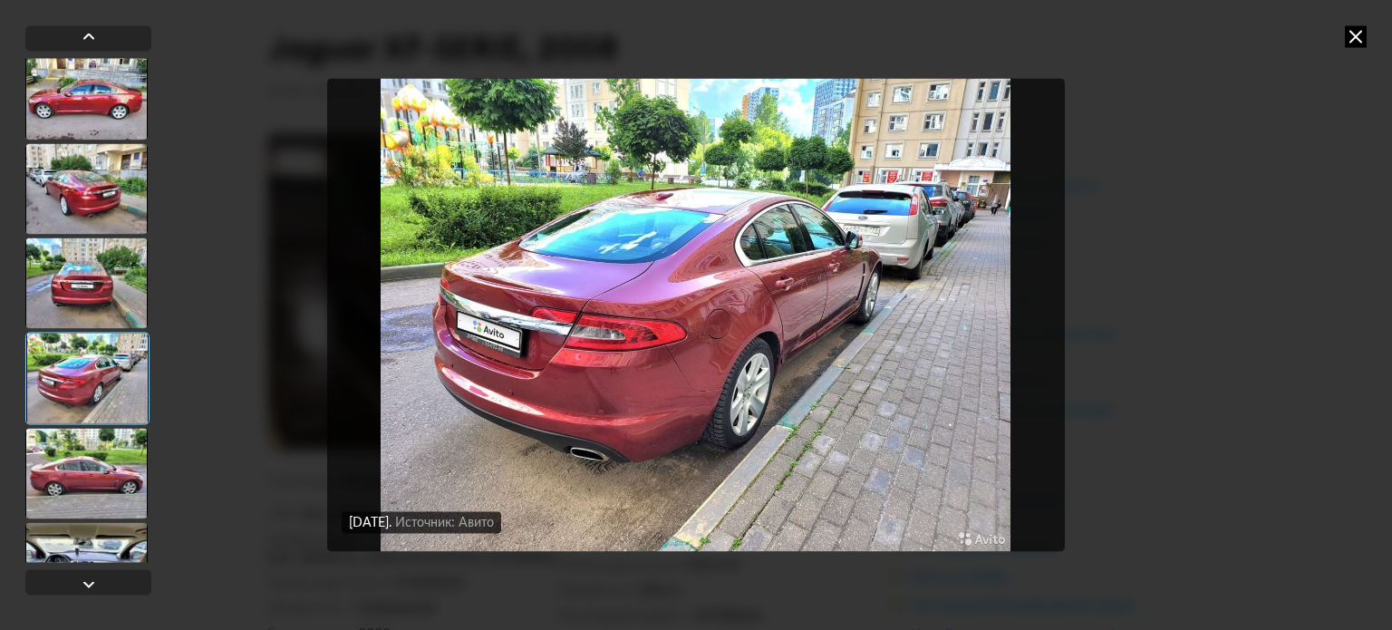
click at [111, 443] on div at bounding box center [86, 473] width 122 height 91
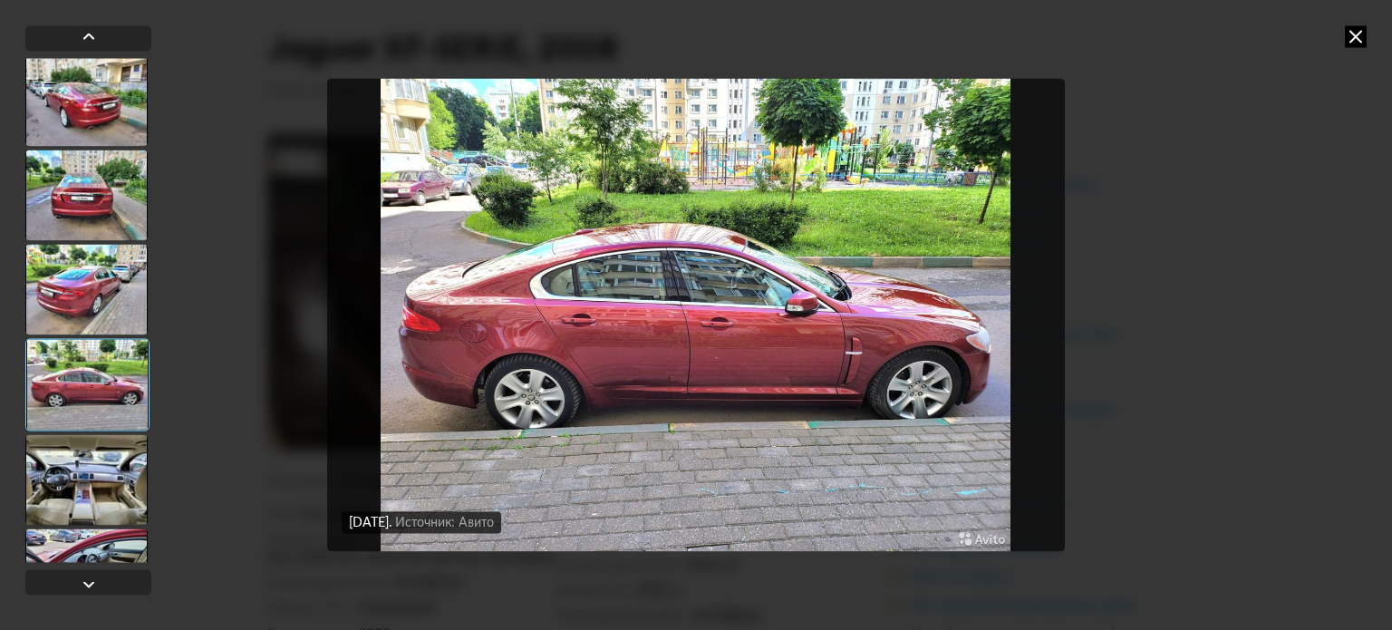
scroll to position [2174, 0]
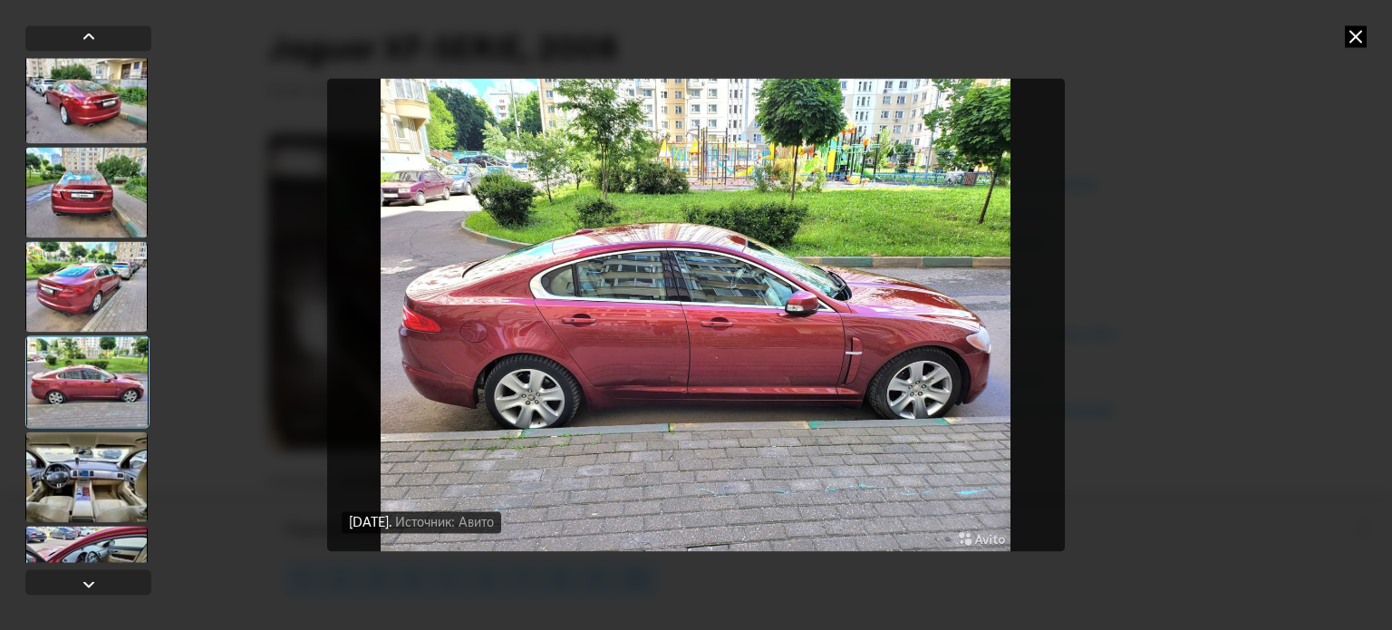
click at [112, 443] on div at bounding box center [86, 476] width 122 height 91
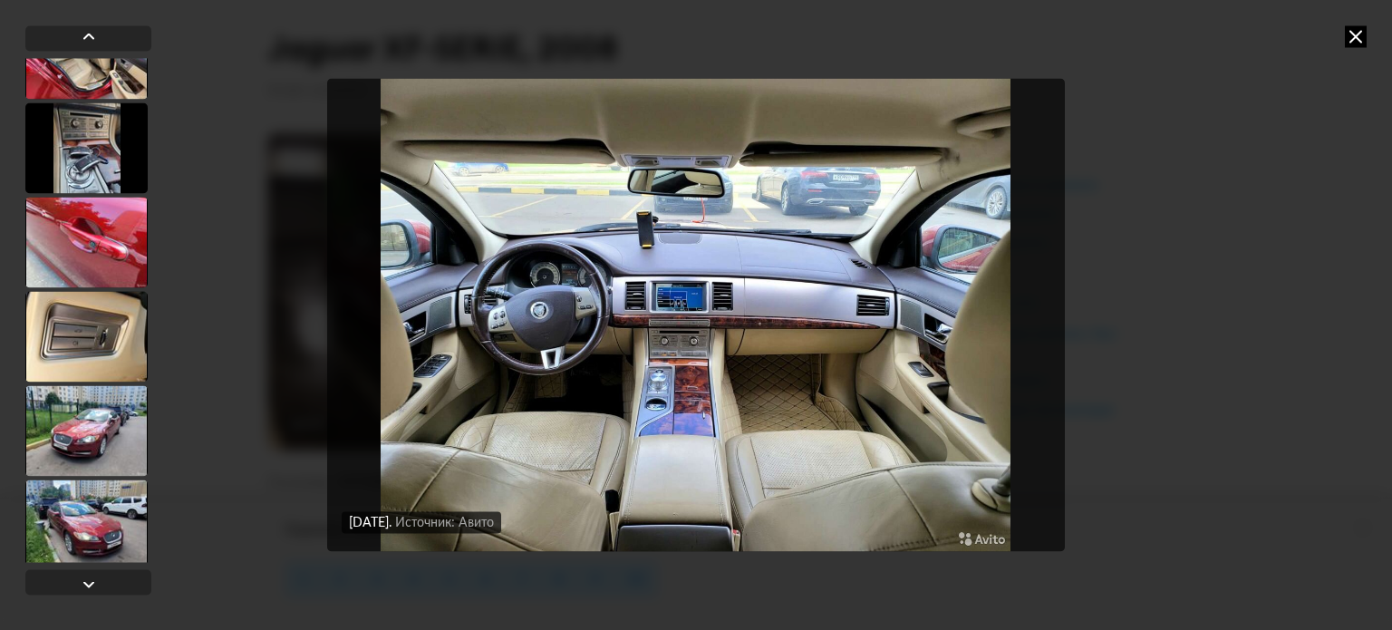
scroll to position [3080, 0]
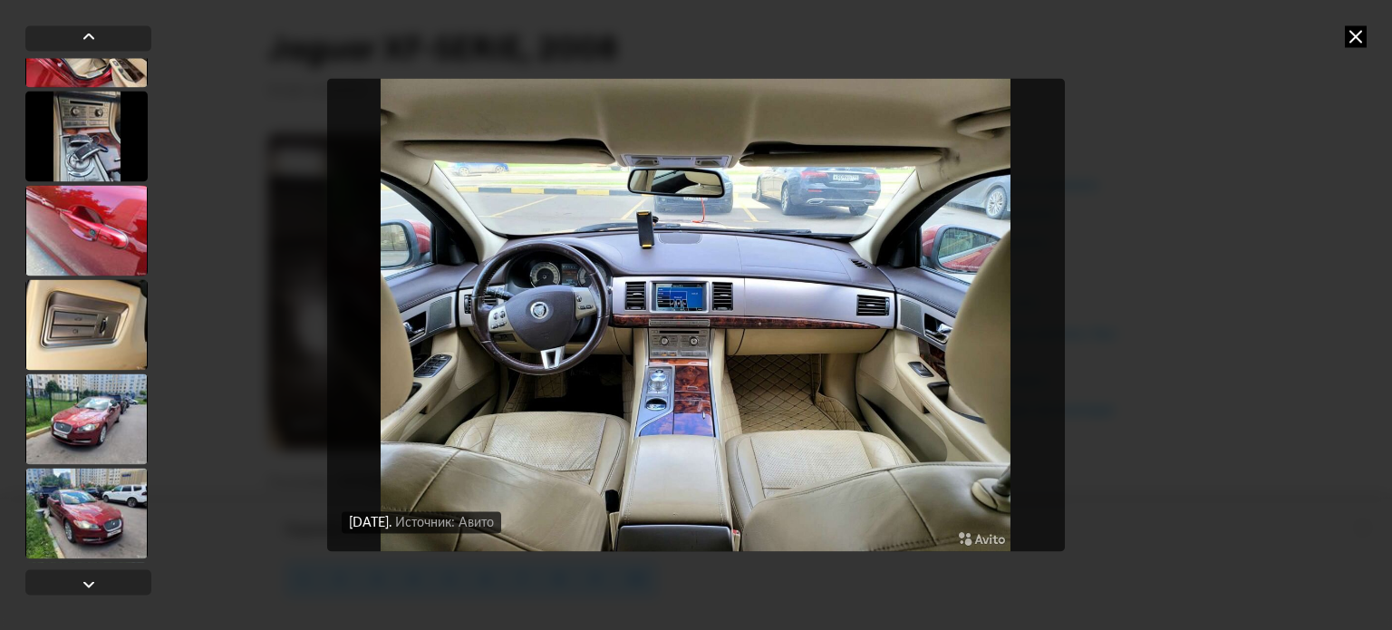
click at [109, 314] on div at bounding box center [86, 324] width 122 height 91
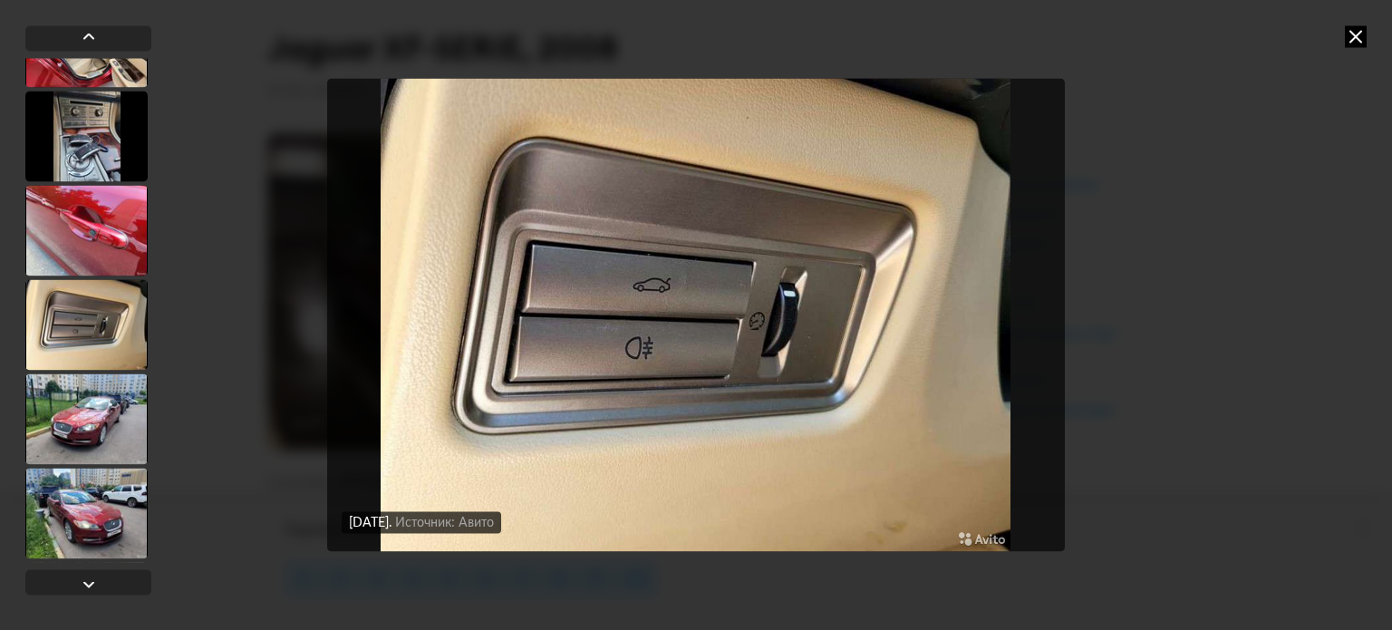
scroll to position [3078, 0]
click at [66, 390] on div at bounding box center [86, 420] width 122 height 91
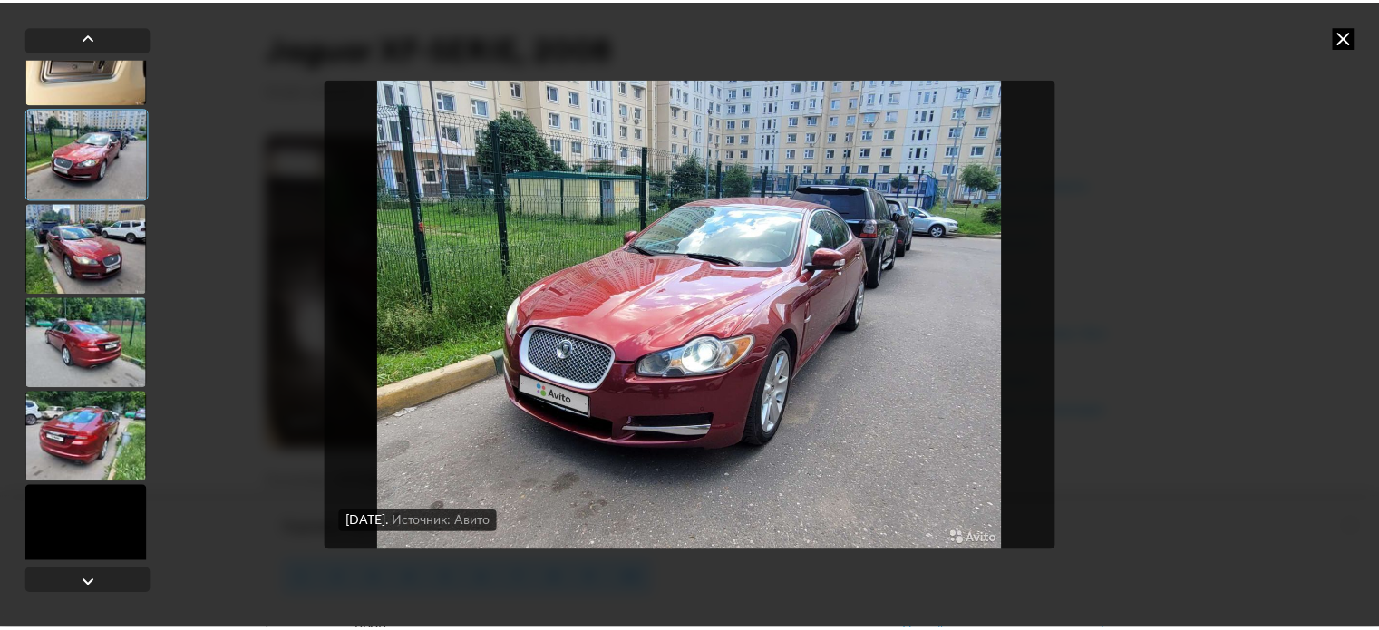
scroll to position [3362, 0]
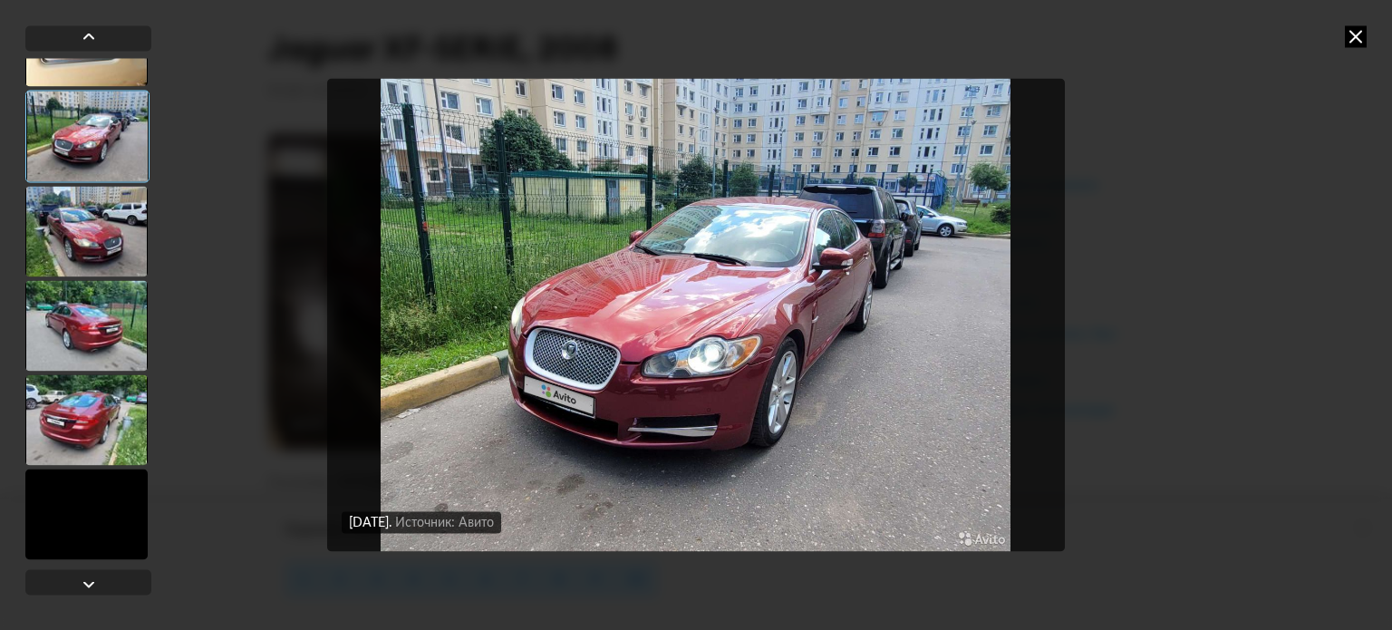
click at [85, 509] on div at bounding box center [86, 514] width 122 height 91
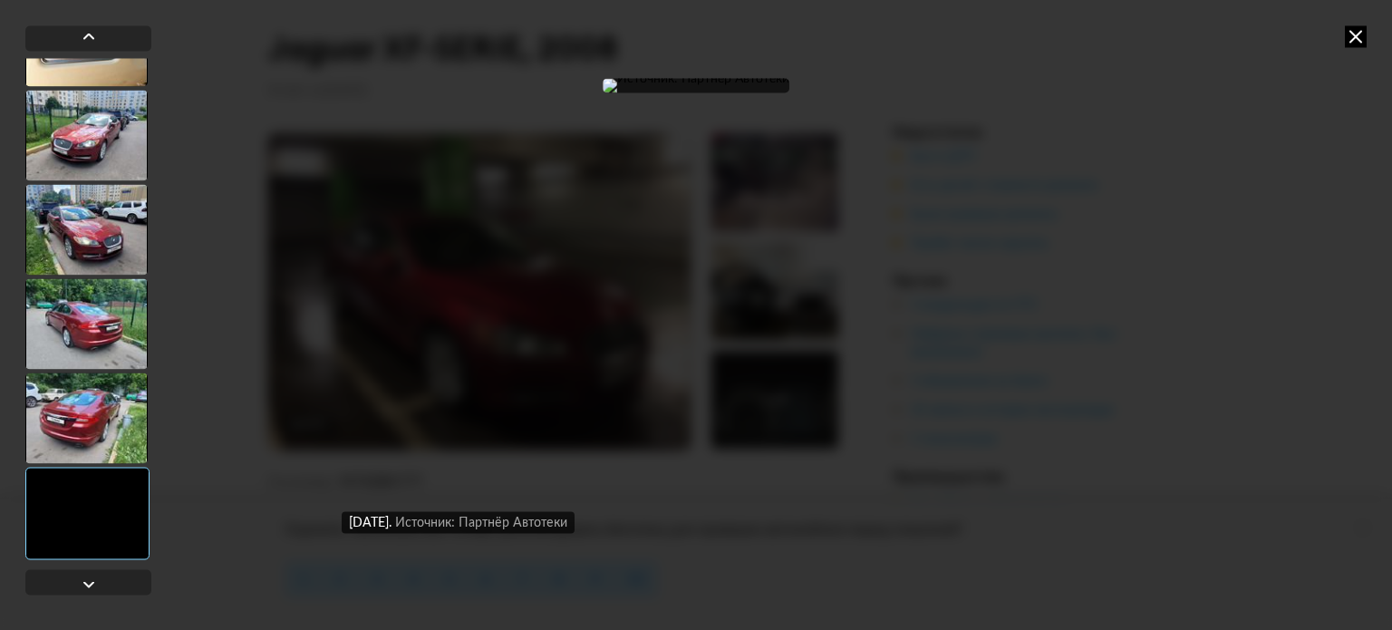
click at [1357, 29] on icon at bounding box center [1356, 36] width 22 height 22
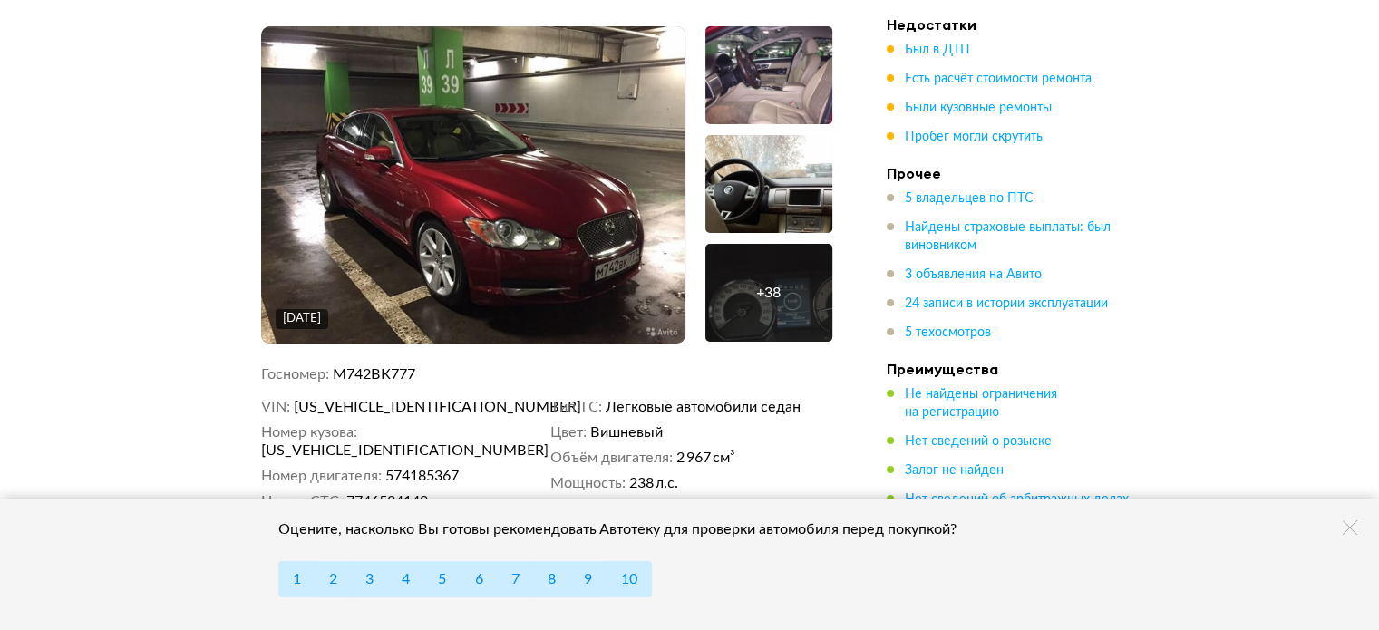
scroll to position [181, 0]
